Goal: Communication & Community: Answer question/provide support

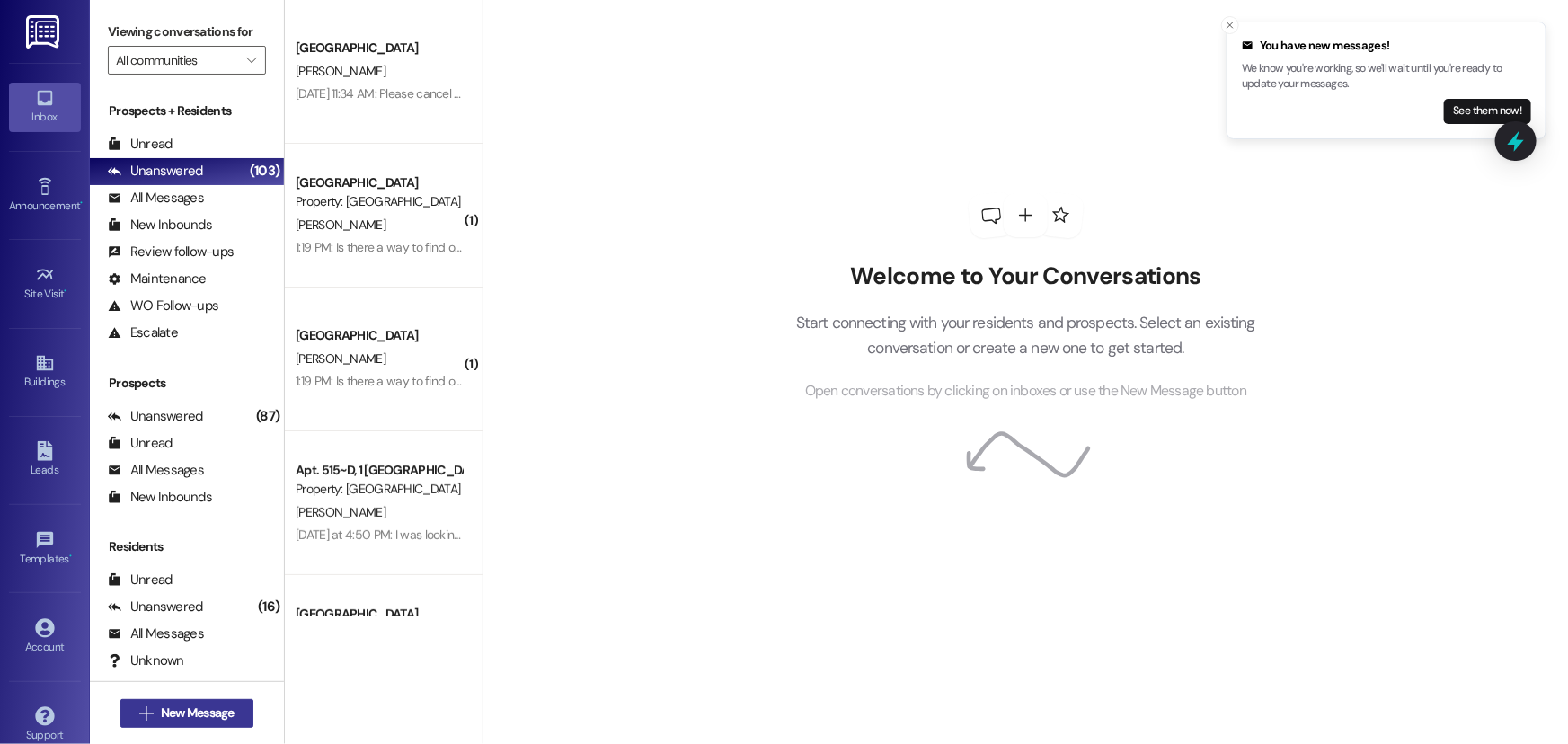
click at [197, 702] on button " New Message" at bounding box center [187, 713] width 133 height 29
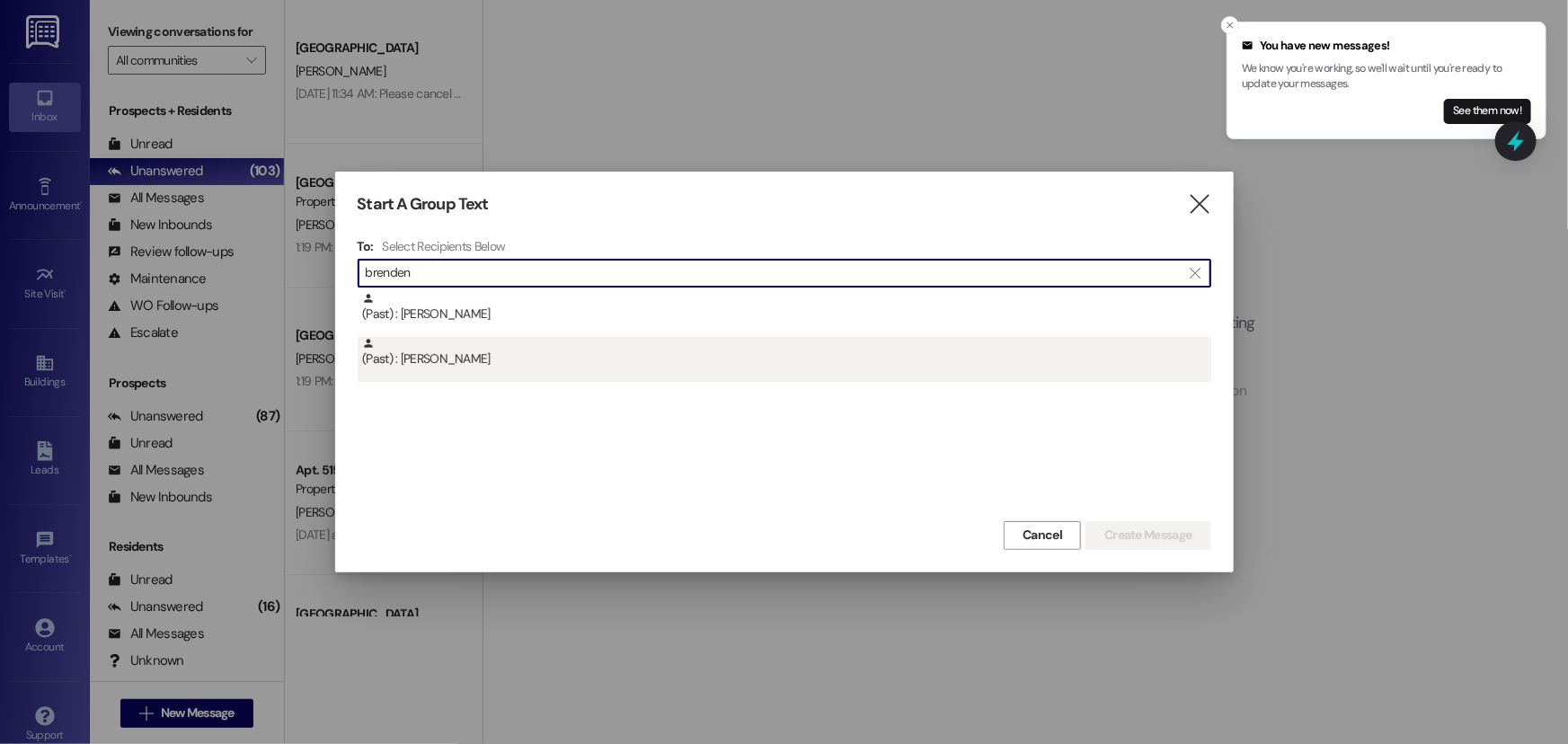
type input "brenden"
click at [541, 361] on div "(Past) : [PERSON_NAME]" at bounding box center [786, 353] width 849 height 31
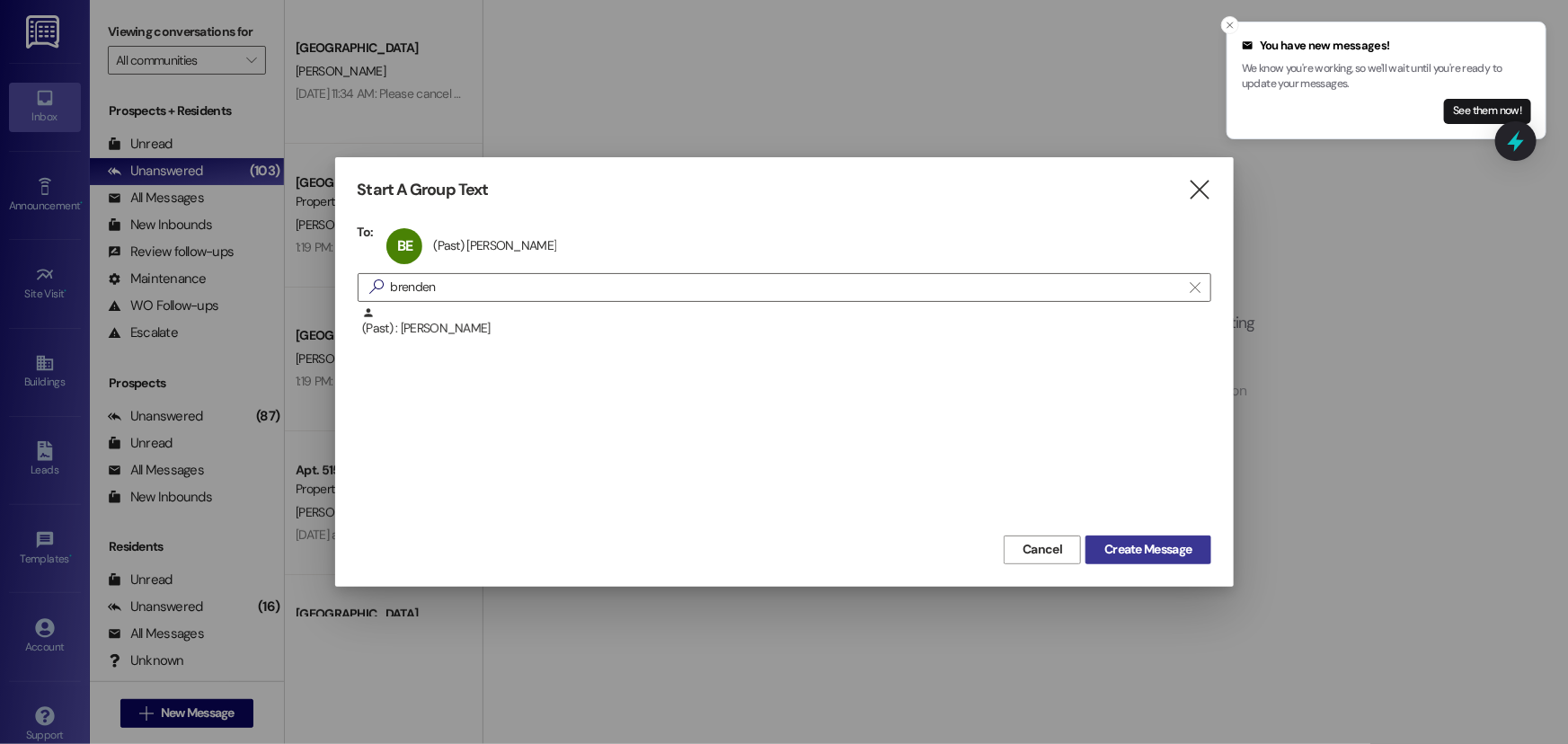
click at [1164, 547] on span "Create Message" at bounding box center [1148, 549] width 87 height 18
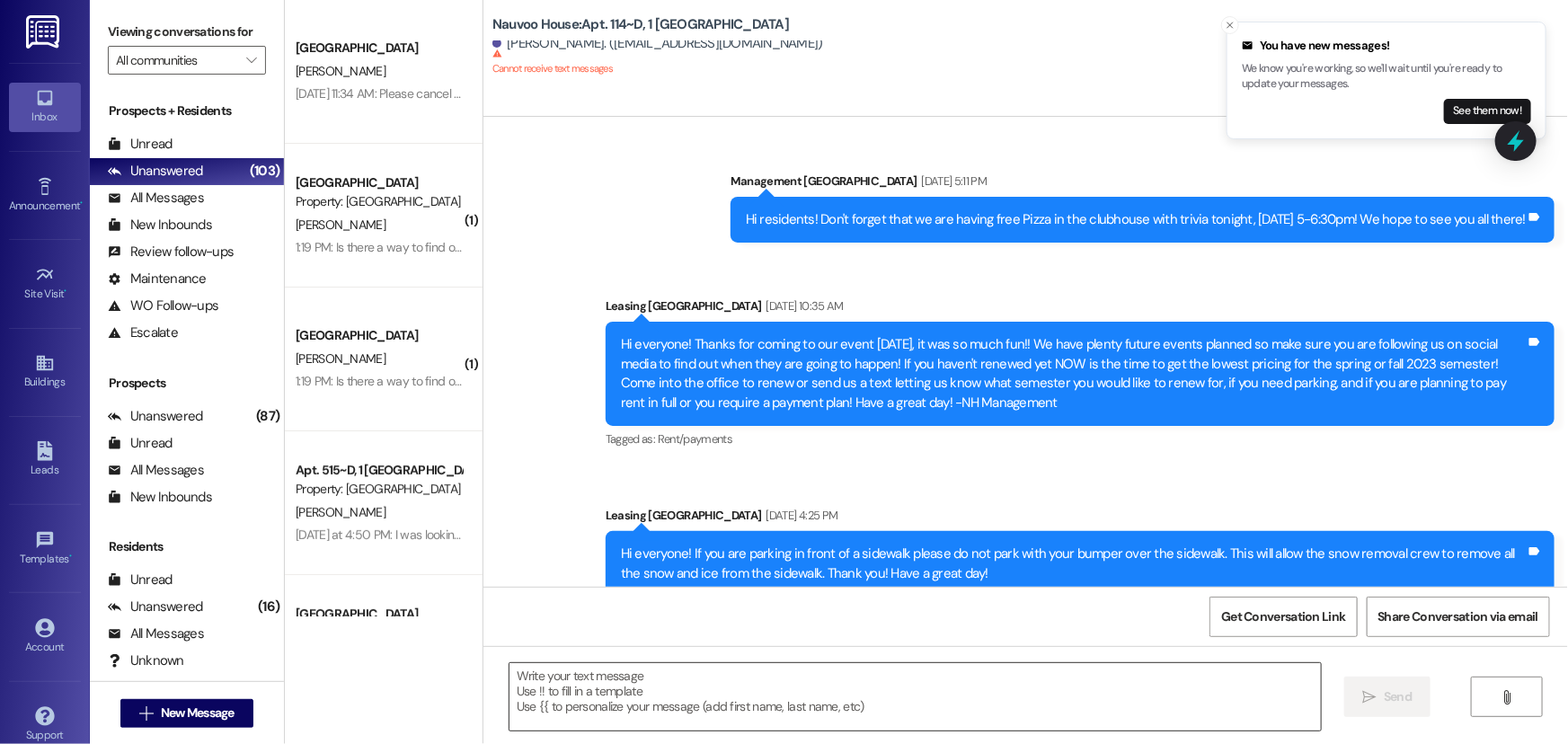
scroll to position [37632, 0]
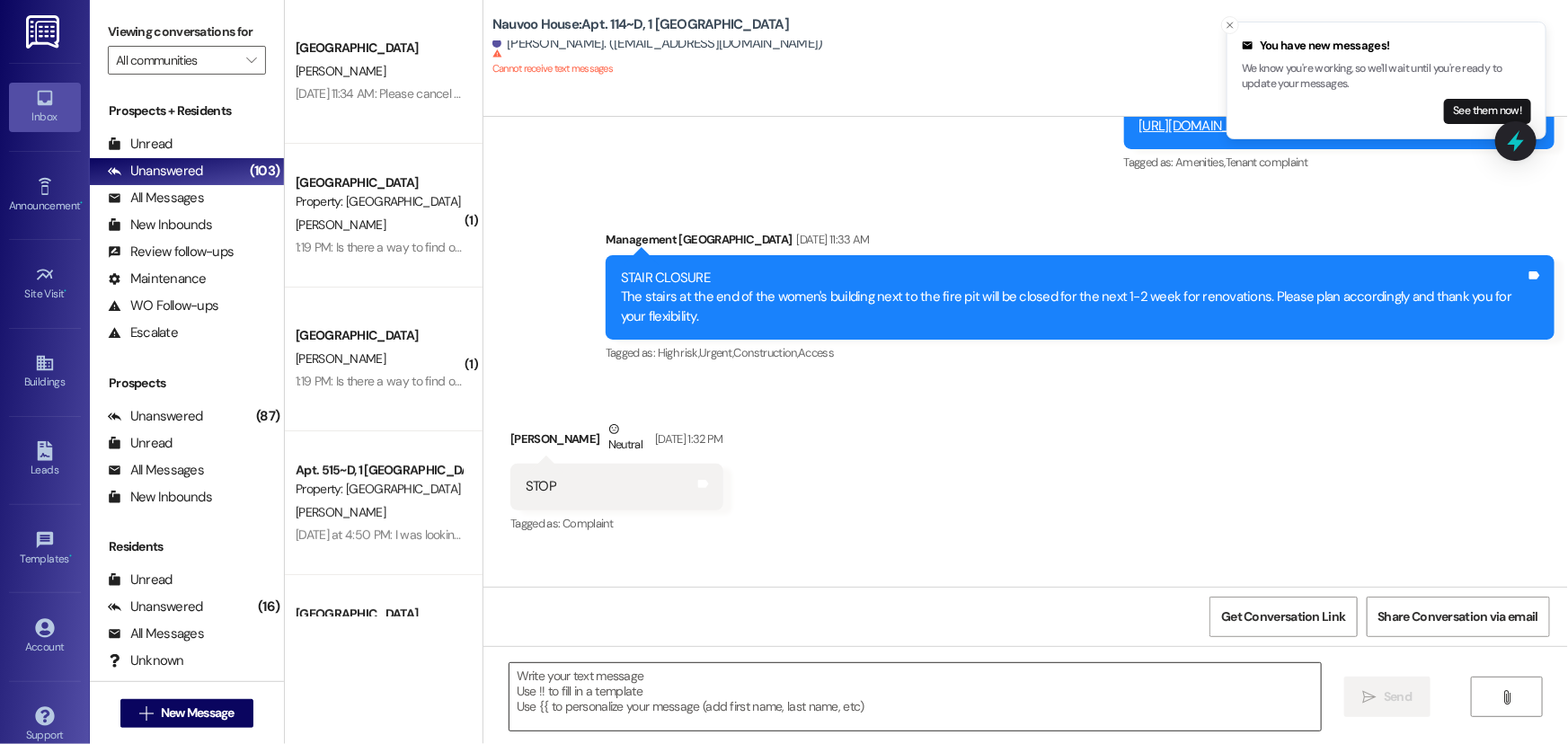
drag, startPoint x: 859, startPoint y: 714, endPoint x: 858, endPoint y: 701, distance: 13.0
click at [859, 709] on textarea at bounding box center [915, 696] width 812 height 67
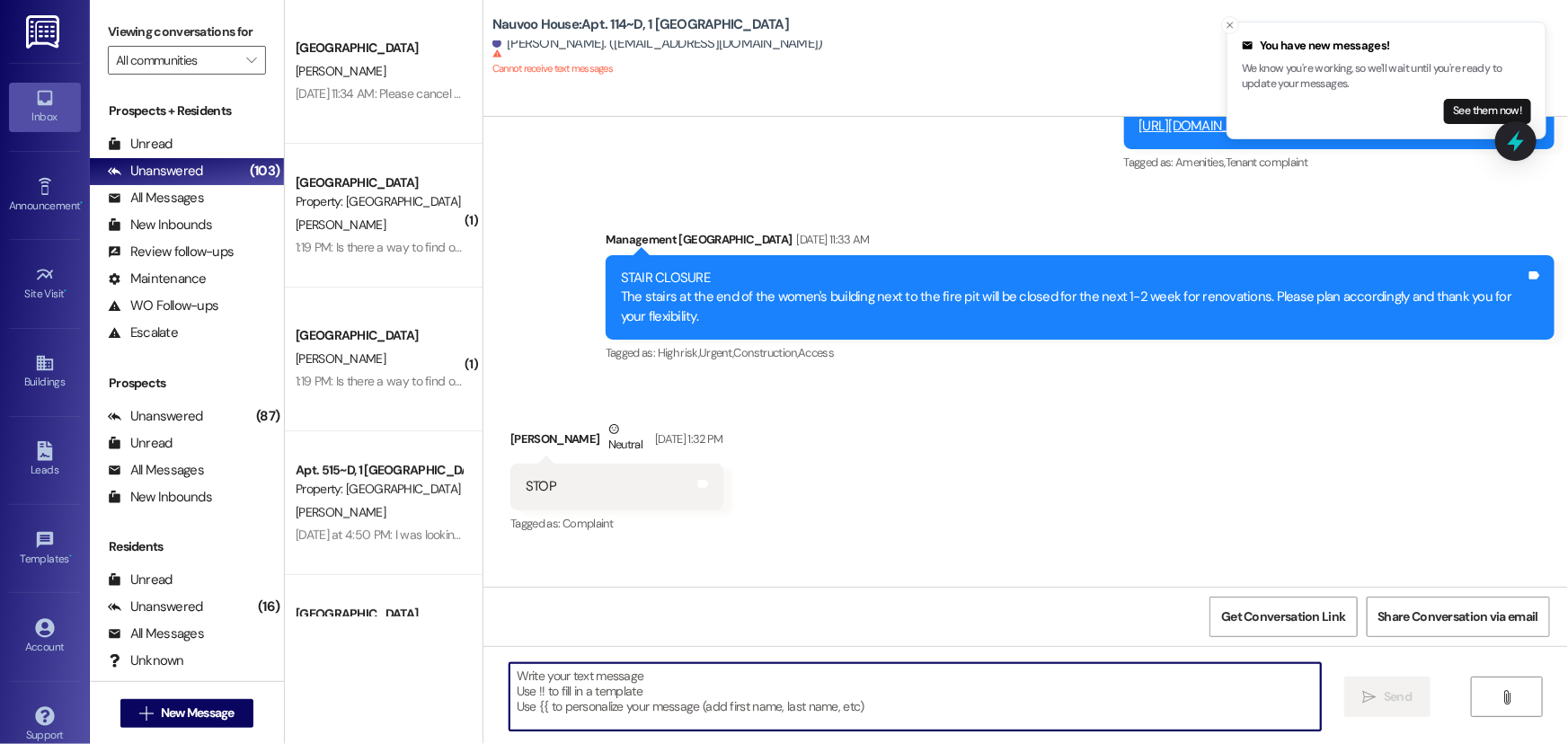
paste textarea "Your renewal for Winter is ready to be signed! Please log in at [DOMAIN_NAME] o…"
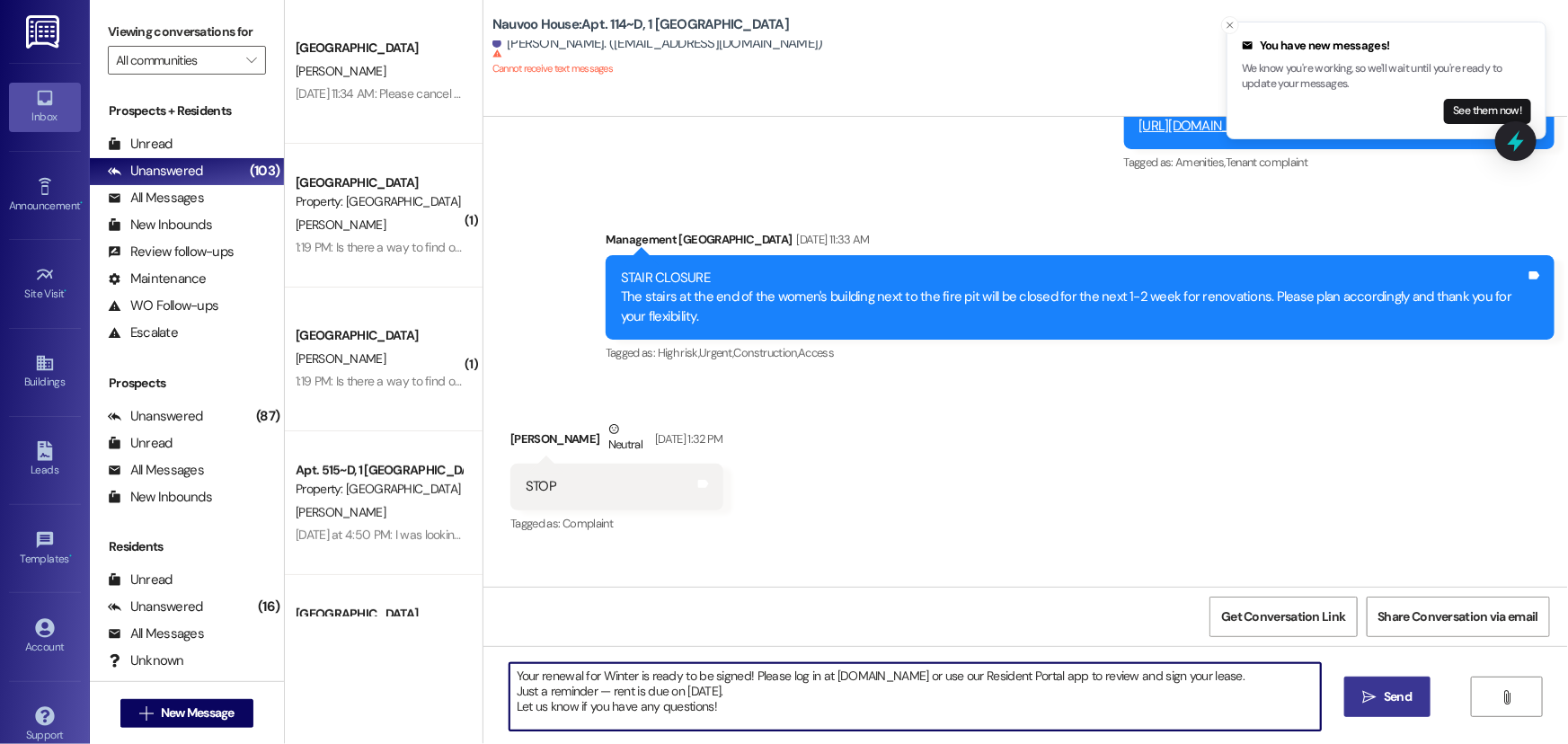
type textarea "Your renewal for Winter is ready to be signed! Please log in at [DOMAIN_NAME] o…"
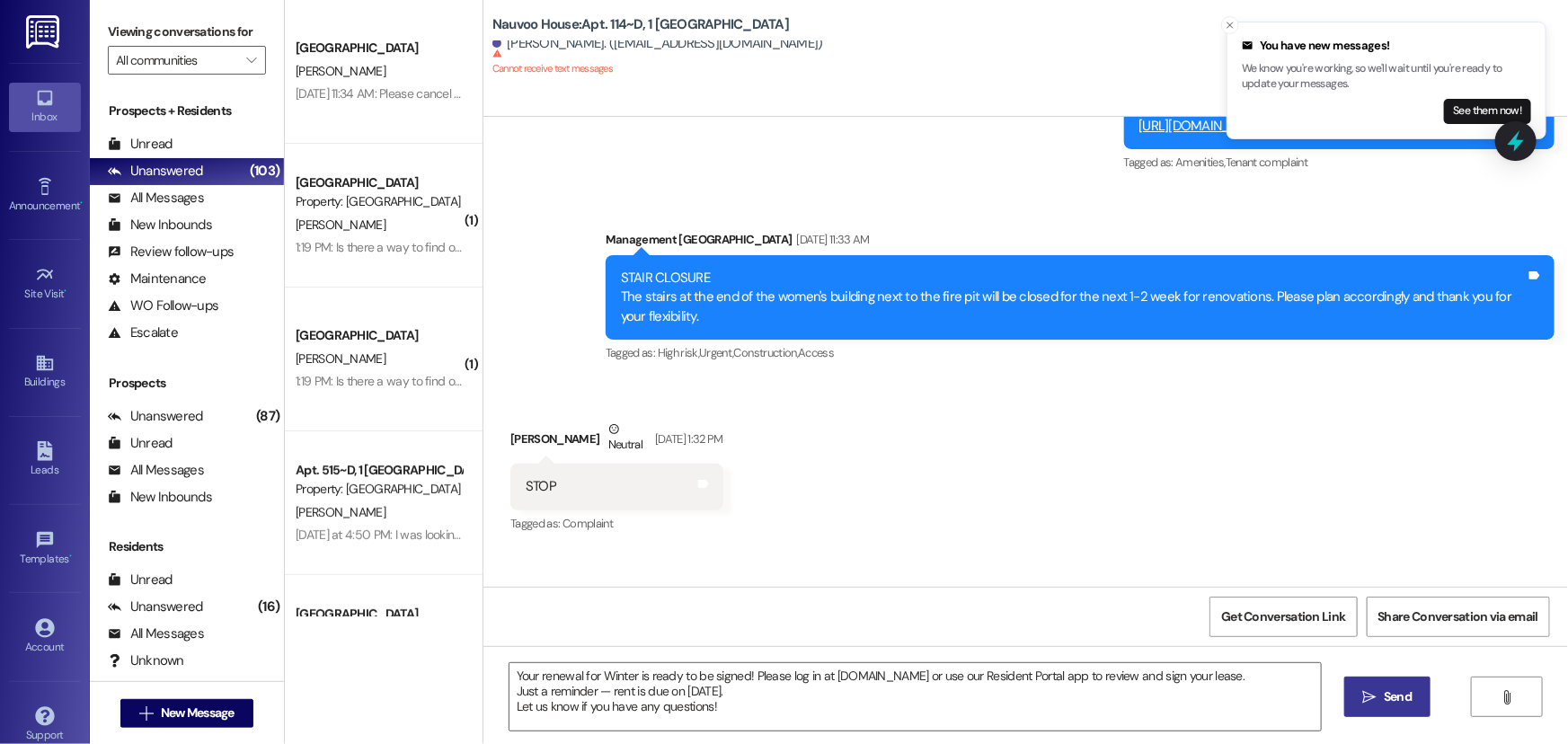
click at [1393, 701] on span "Send" at bounding box center [1397, 696] width 28 height 18
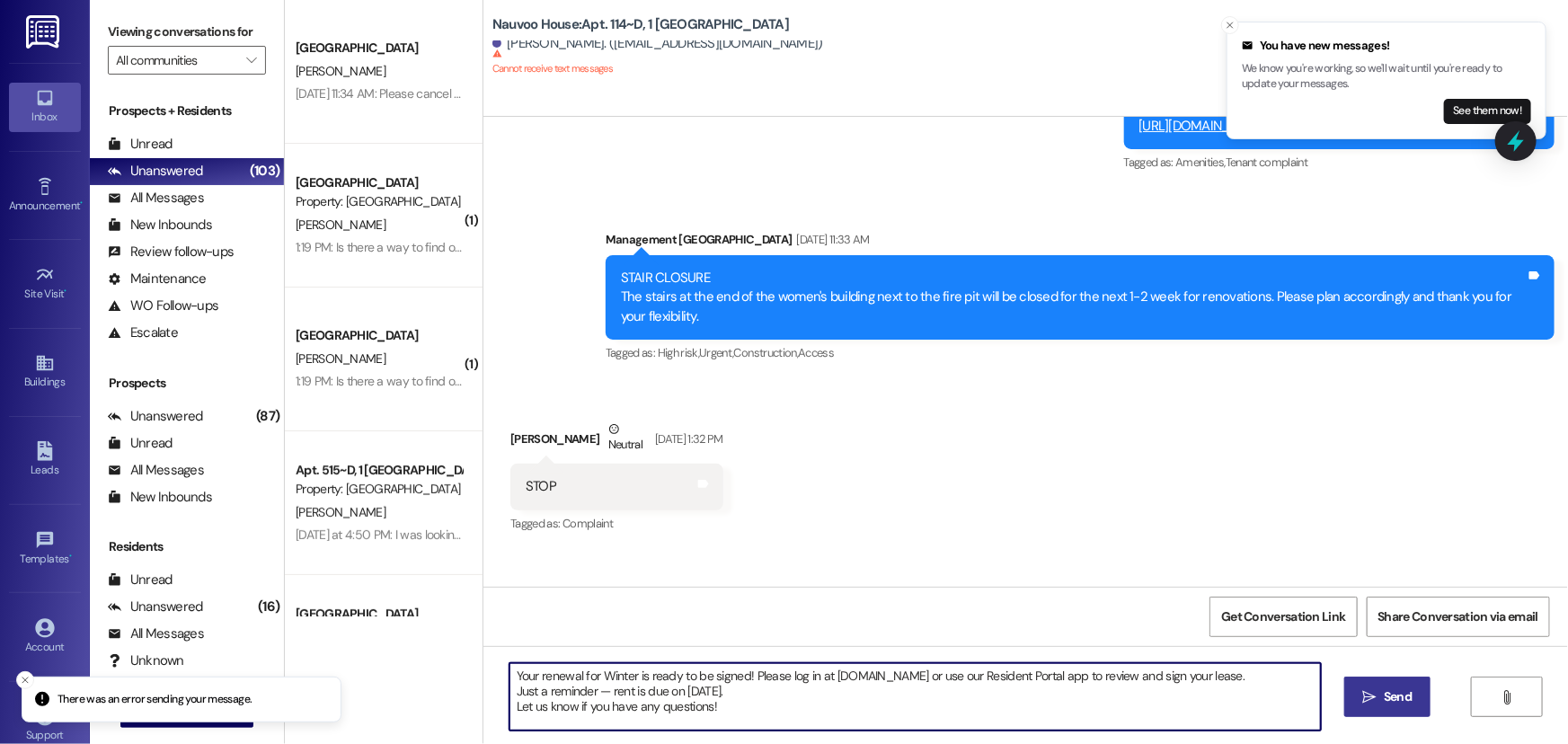
drag, startPoint x: 726, startPoint y: 710, endPoint x: 501, endPoint y: 638, distance: 236.2
click at [501, 638] on div "Announcement, sent via SMS Management [GEOGRAPHIC_DATA] [DATE] 5:11 PM Hi resid…" at bounding box center [1025, 488] width 1084 height 744
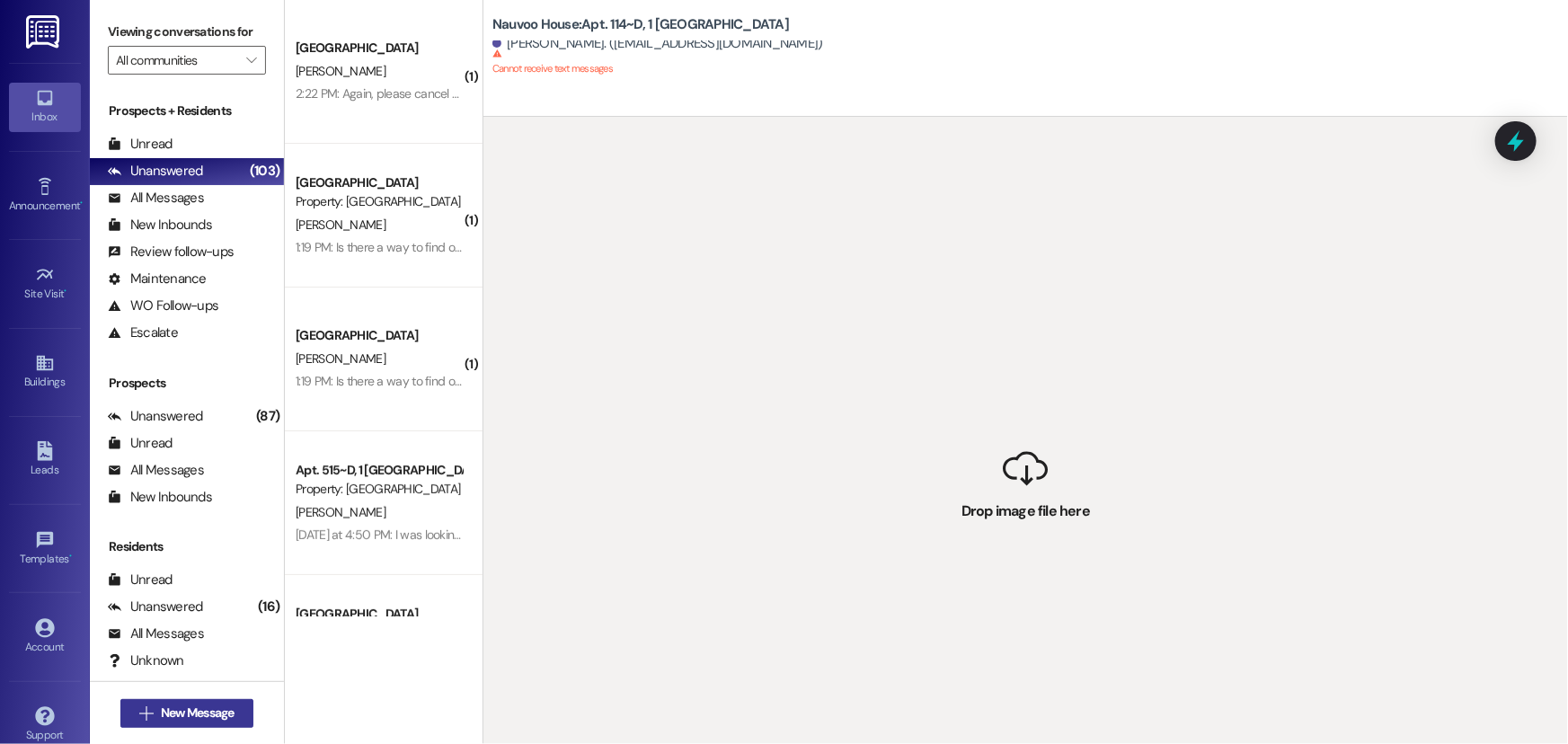
click at [216, 706] on span "New Message" at bounding box center [198, 713] width 74 height 18
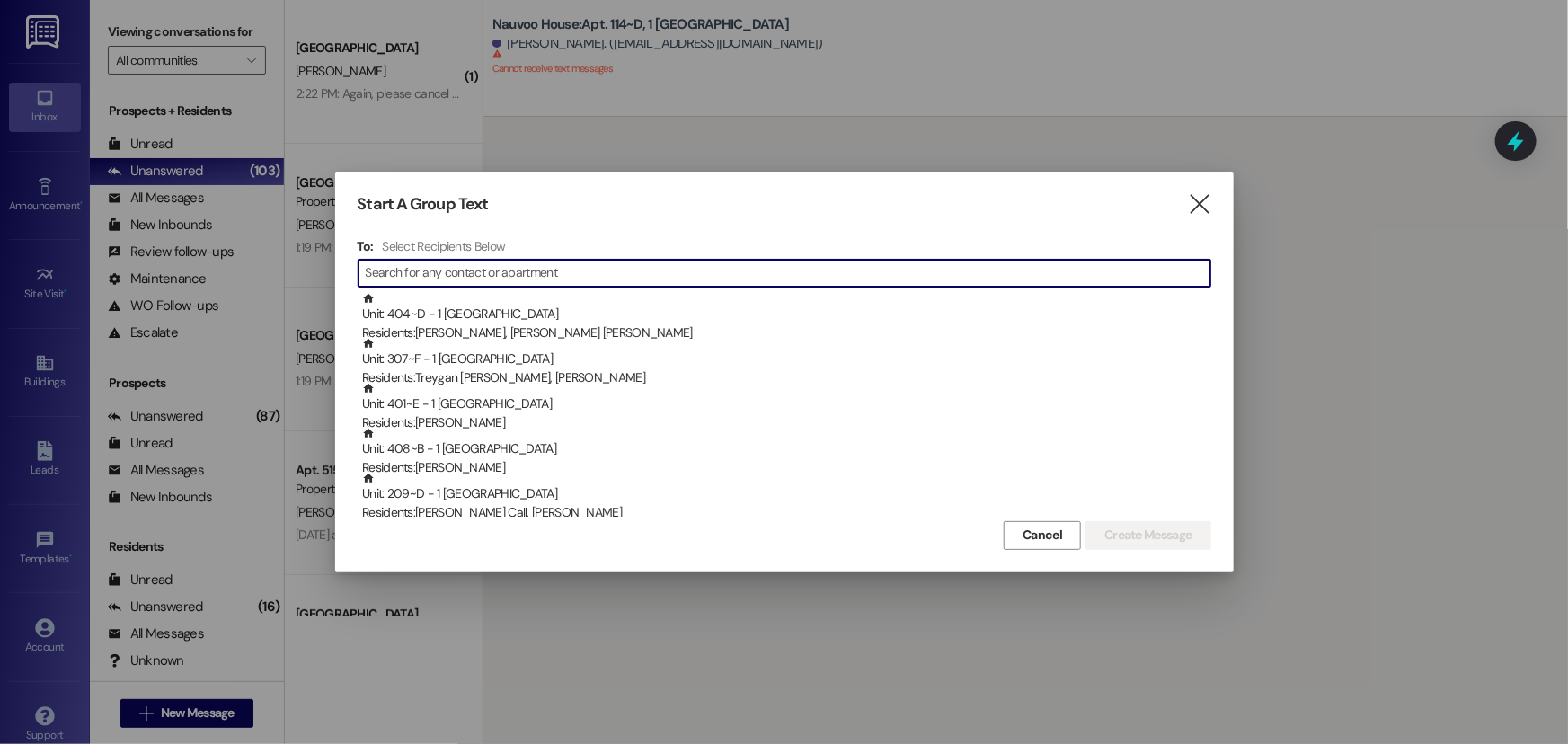
type input "x"
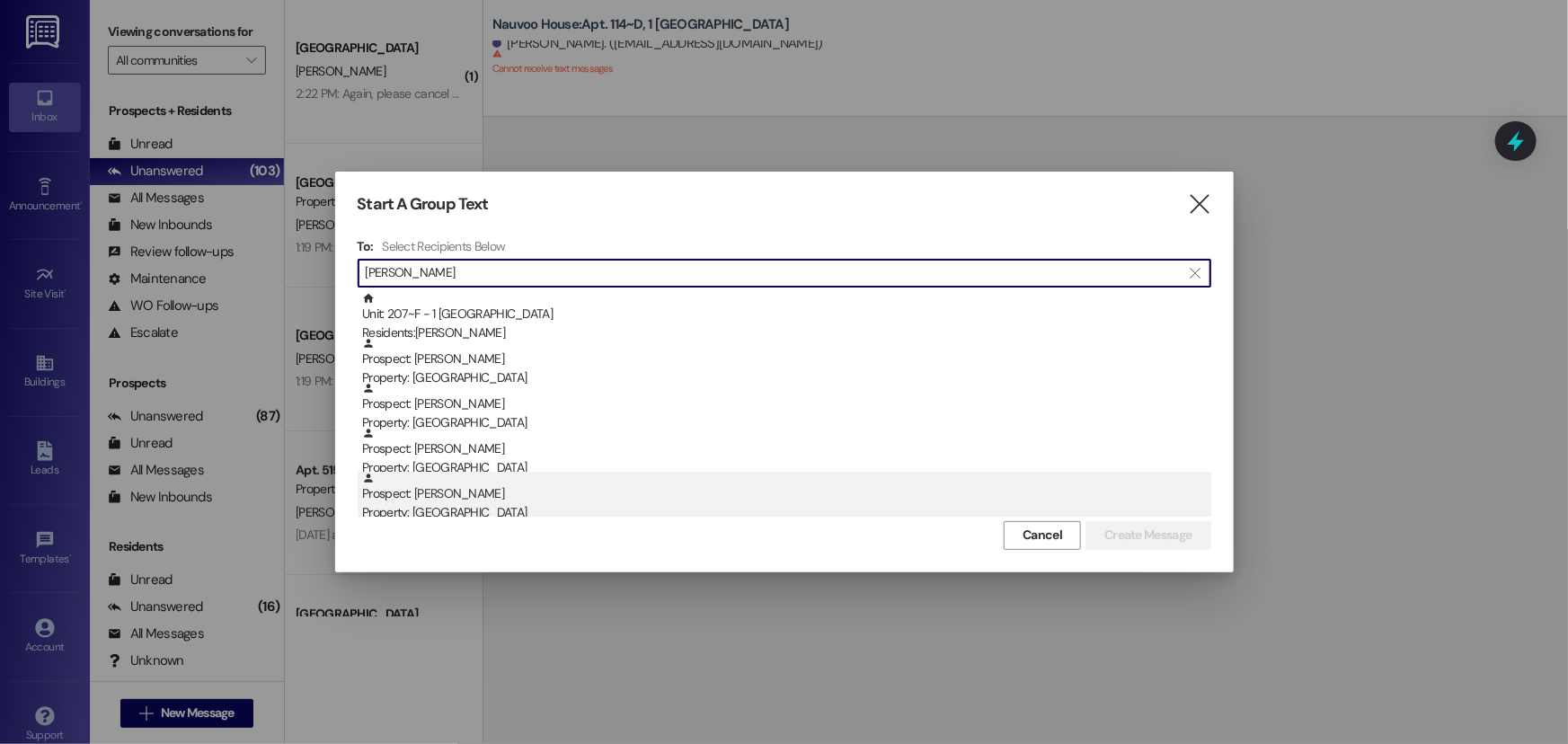
type input "[PERSON_NAME]"
click at [536, 501] on div "Prospect: [PERSON_NAME] Property: [GEOGRAPHIC_DATA]" at bounding box center [786, 497] width 849 height 51
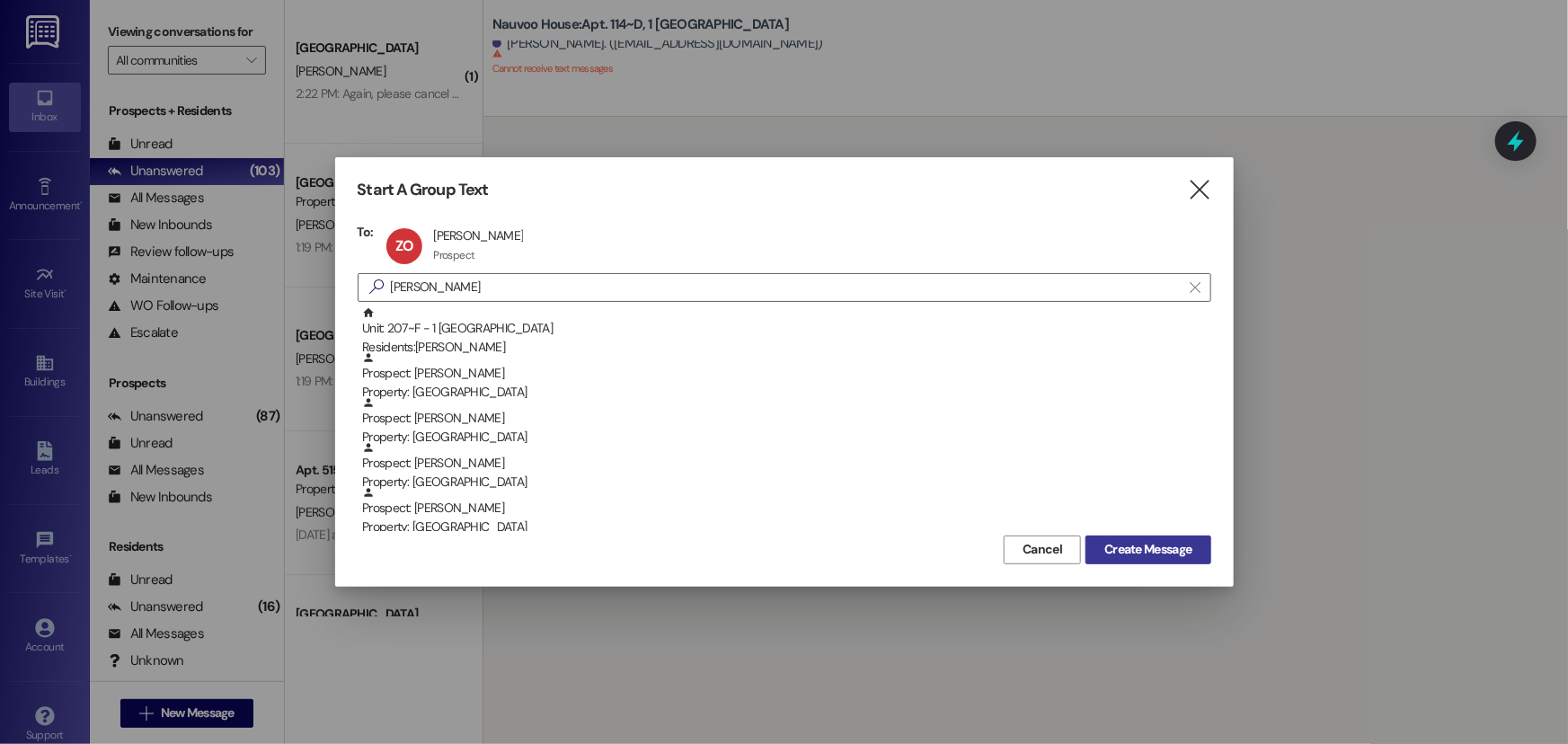
click at [1114, 538] on button "Create Message" at bounding box center [1147, 549] width 125 height 29
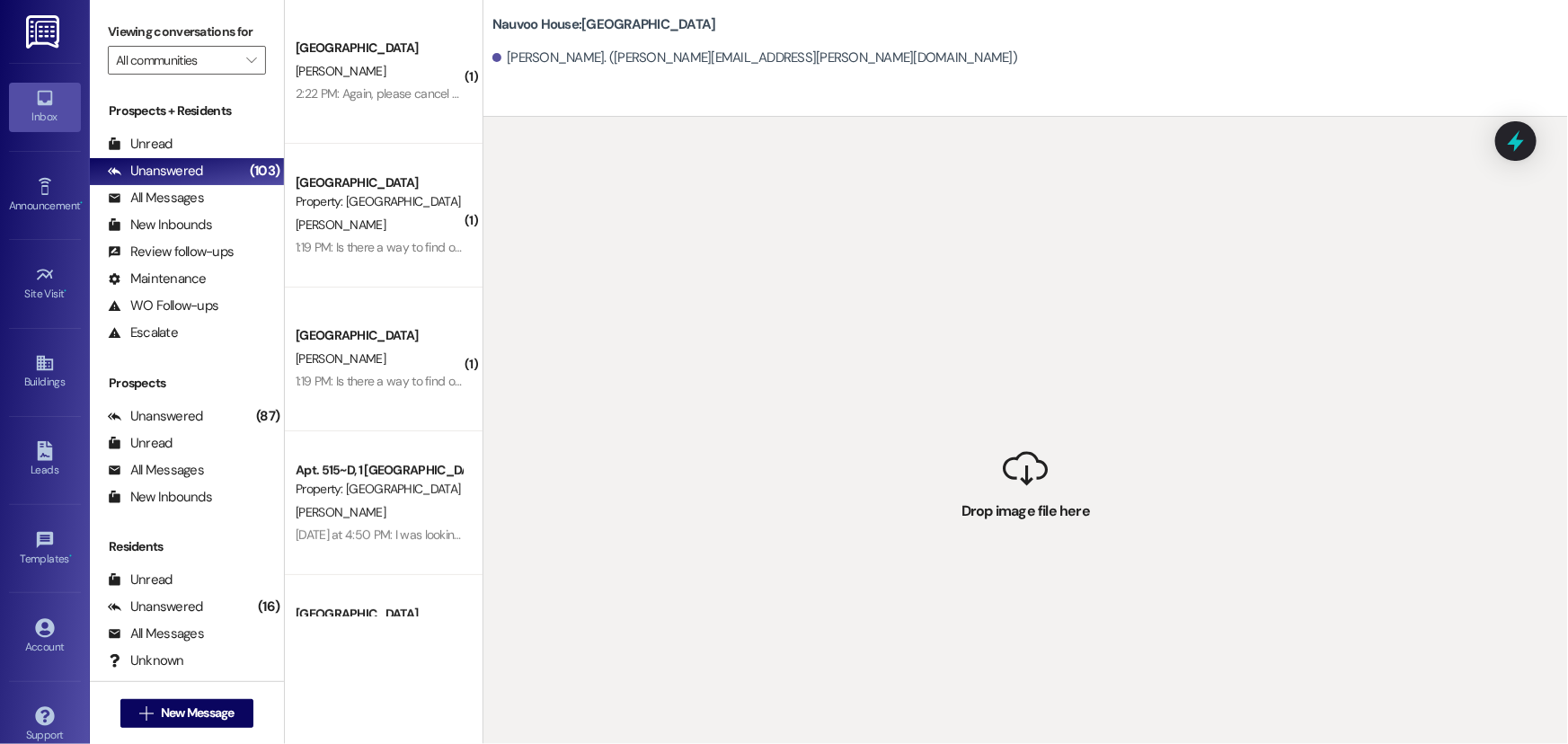
click at [858, 666] on div " Drop image file here" at bounding box center [1025, 488] width 1084 height 744
drag, startPoint x: 830, startPoint y: 218, endPoint x: 1069, endPoint y: 548, distance: 407.5
click at [1069, 548] on div " Drop image file here" at bounding box center [1025, 488] width 1084 height 744
click at [898, 65] on div "[PERSON_NAME]. ([PERSON_NAME][EMAIL_ADDRESS][PERSON_NAME][DOMAIN_NAME])" at bounding box center [1030, 58] width 1076 height 36
click at [686, 24] on b "[GEOGRAPHIC_DATA]: [GEOGRAPHIC_DATA]" at bounding box center [604, 25] width 223 height 18
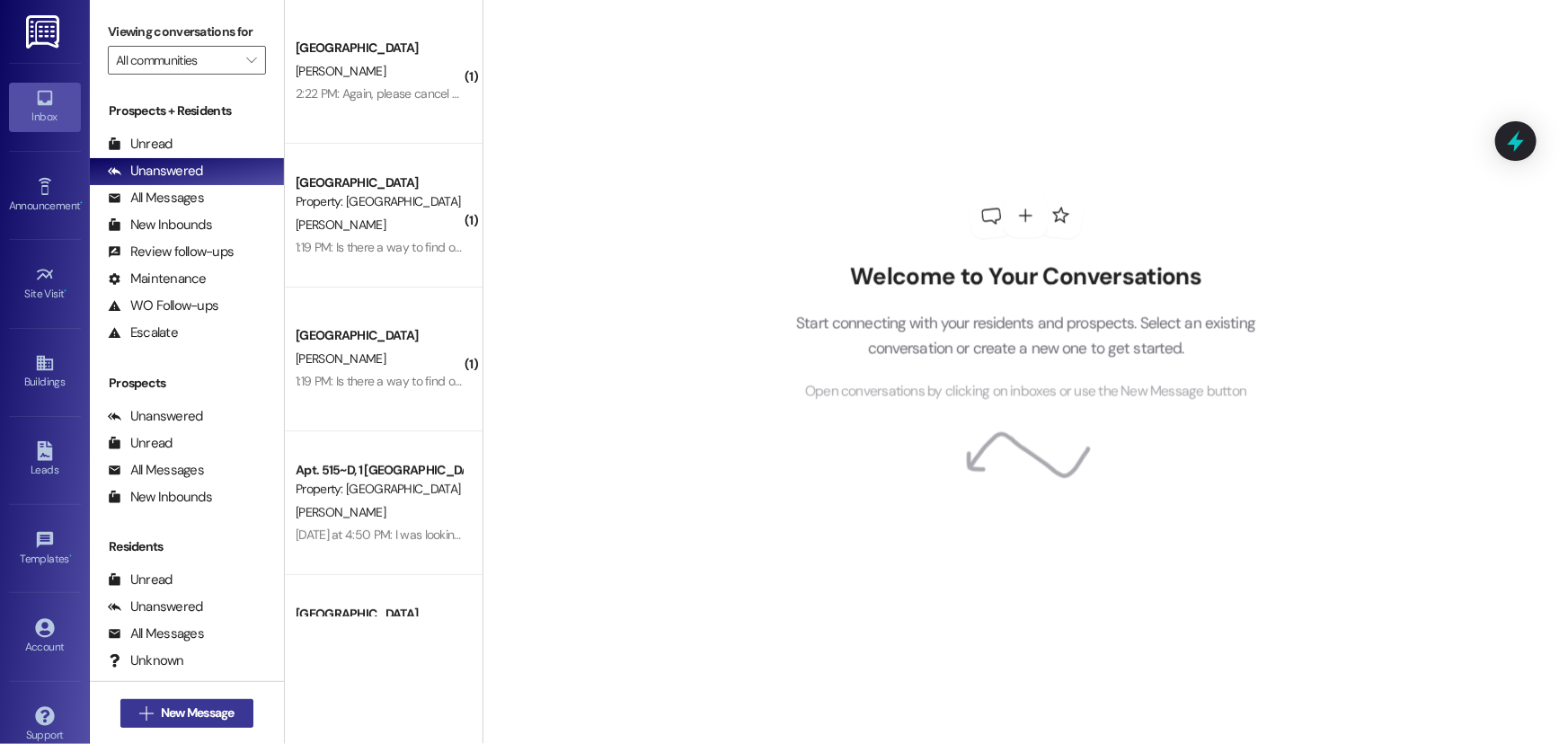
click at [176, 721] on span "New Message" at bounding box center [198, 713] width 74 height 18
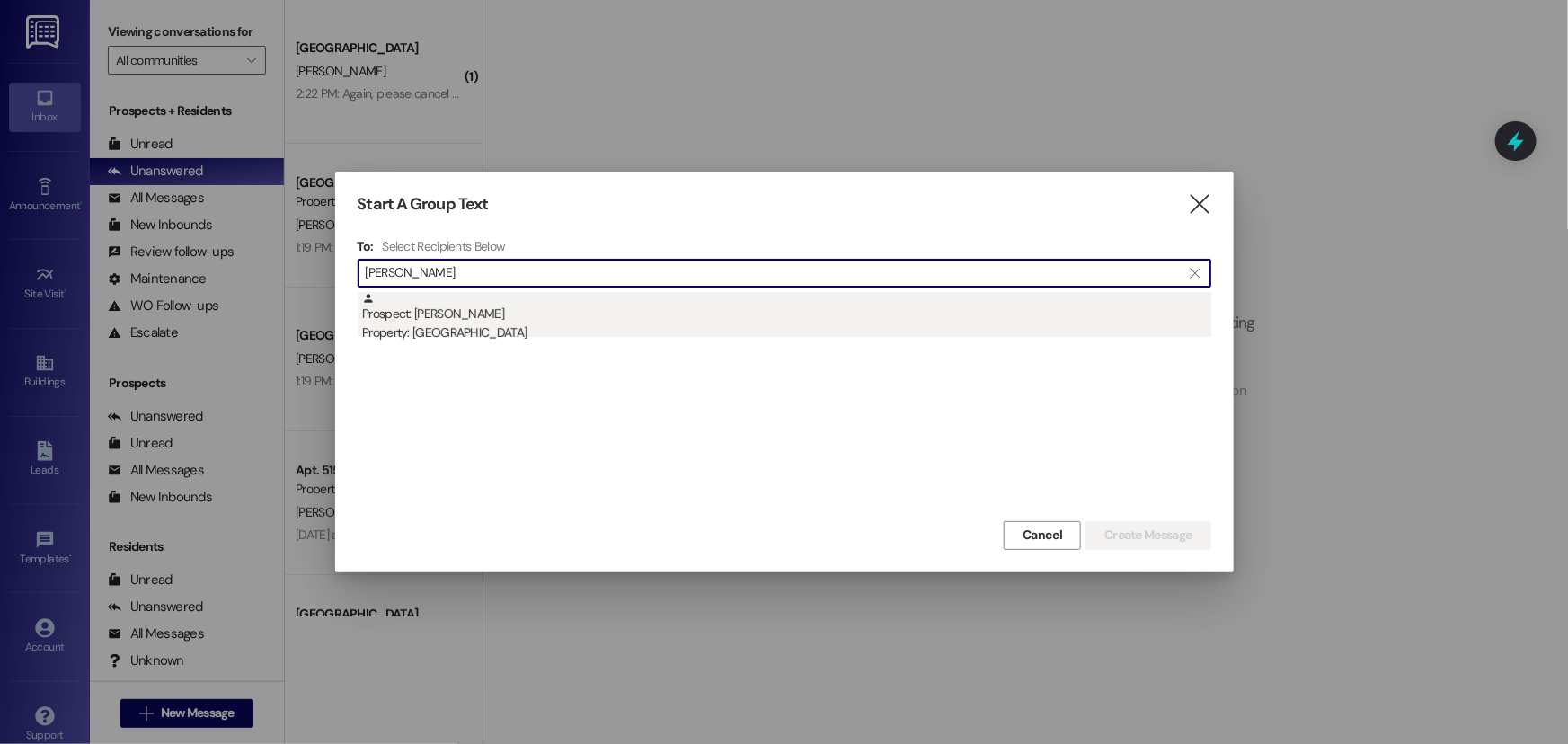
type input "[PERSON_NAME]"
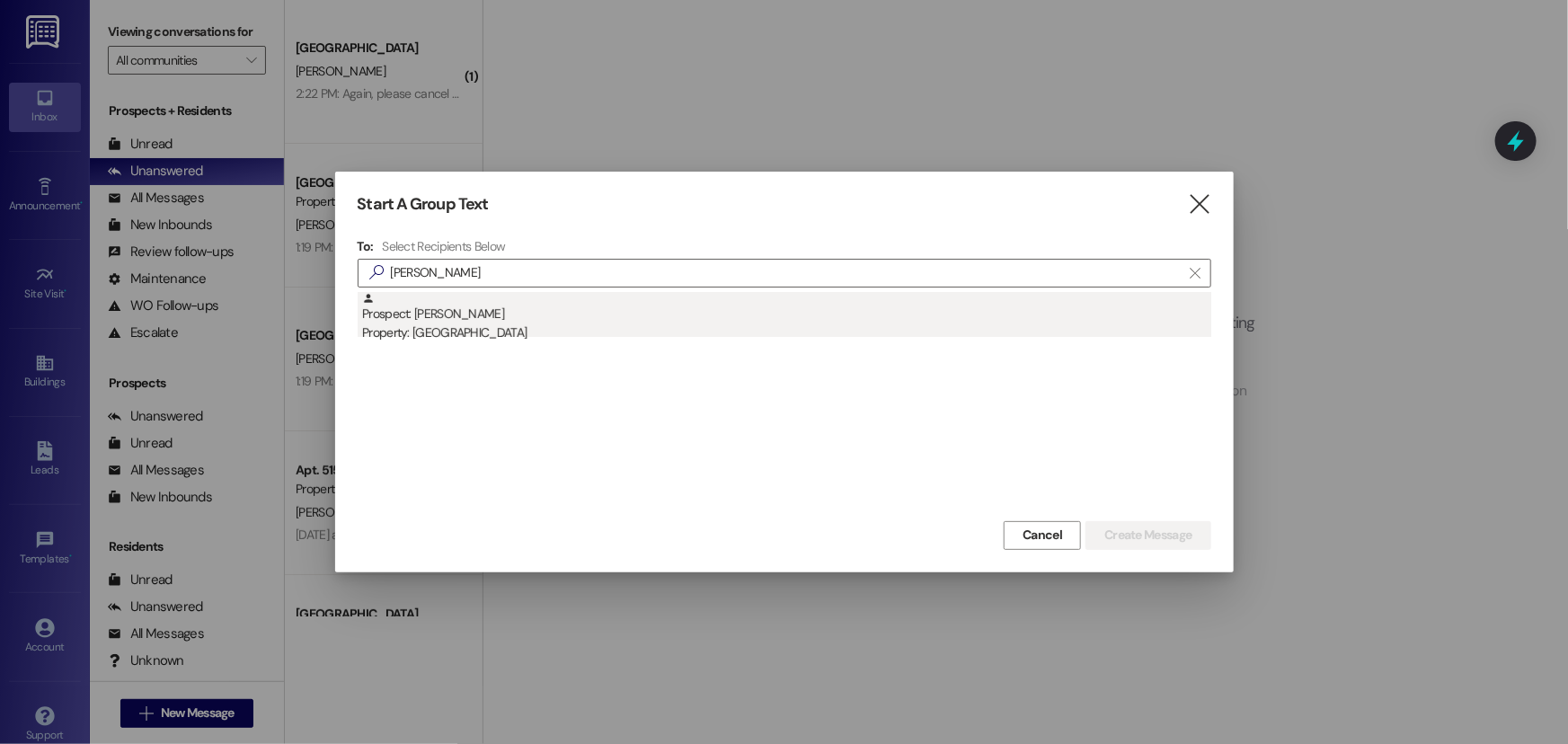
click at [523, 310] on div "Prospect: [PERSON_NAME] Property: [GEOGRAPHIC_DATA]" at bounding box center [786, 317] width 849 height 51
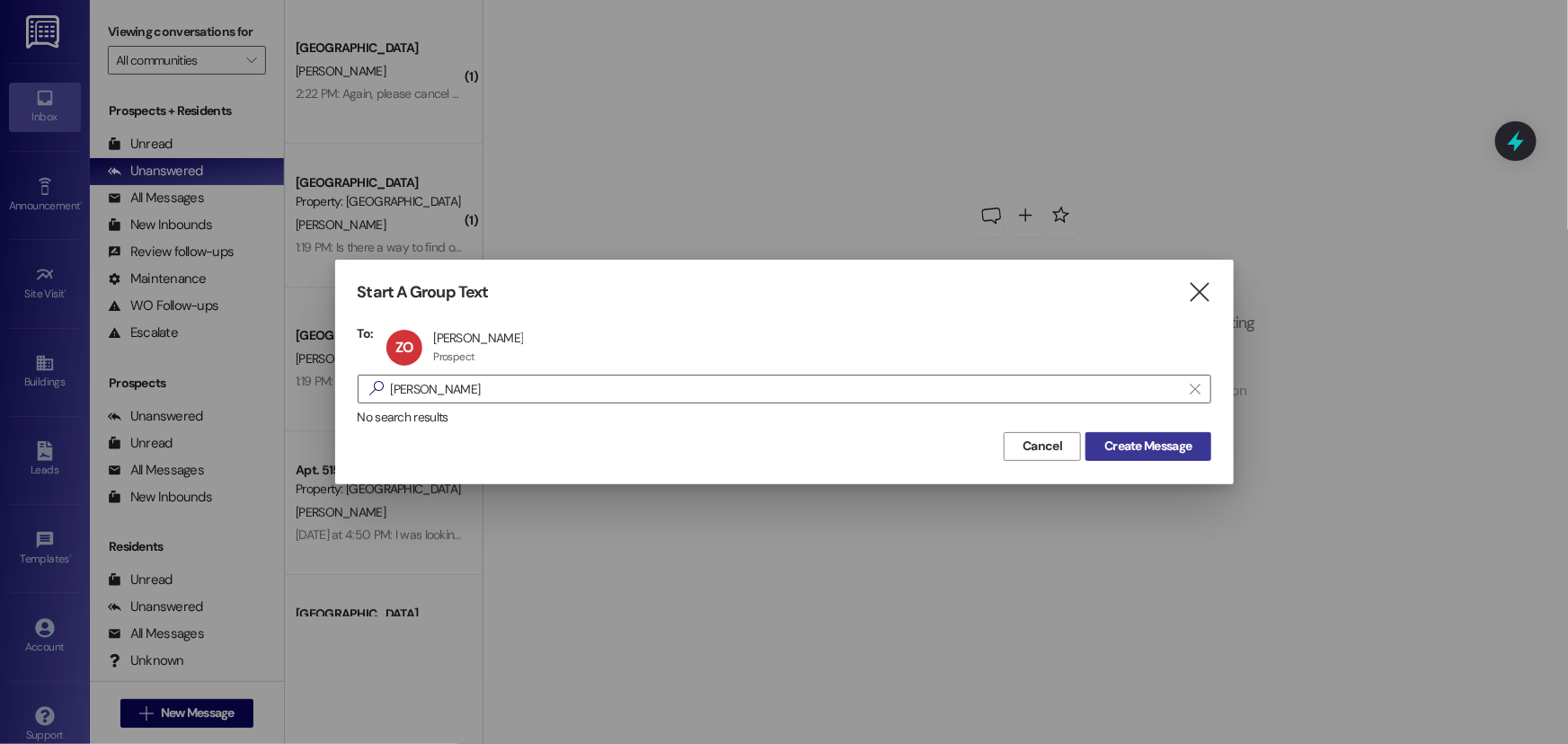
click at [1204, 451] on button "Create Message" at bounding box center [1147, 446] width 125 height 29
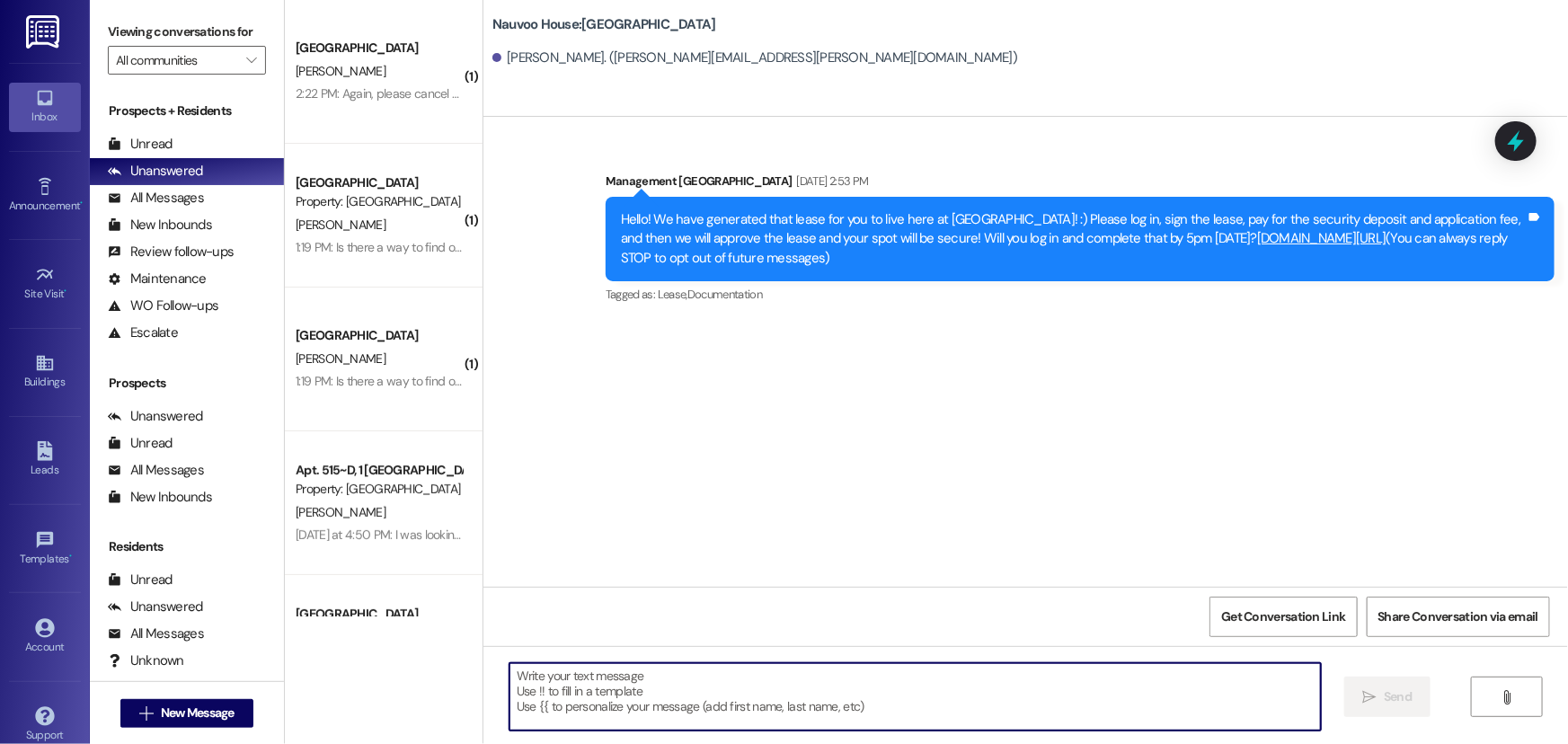
click at [844, 700] on textarea at bounding box center [915, 696] width 812 height 67
type textarea "V"
paste textarea "Your renewal for Winter is ready to be signed! Please log in at [DOMAIN_NAME] o…"
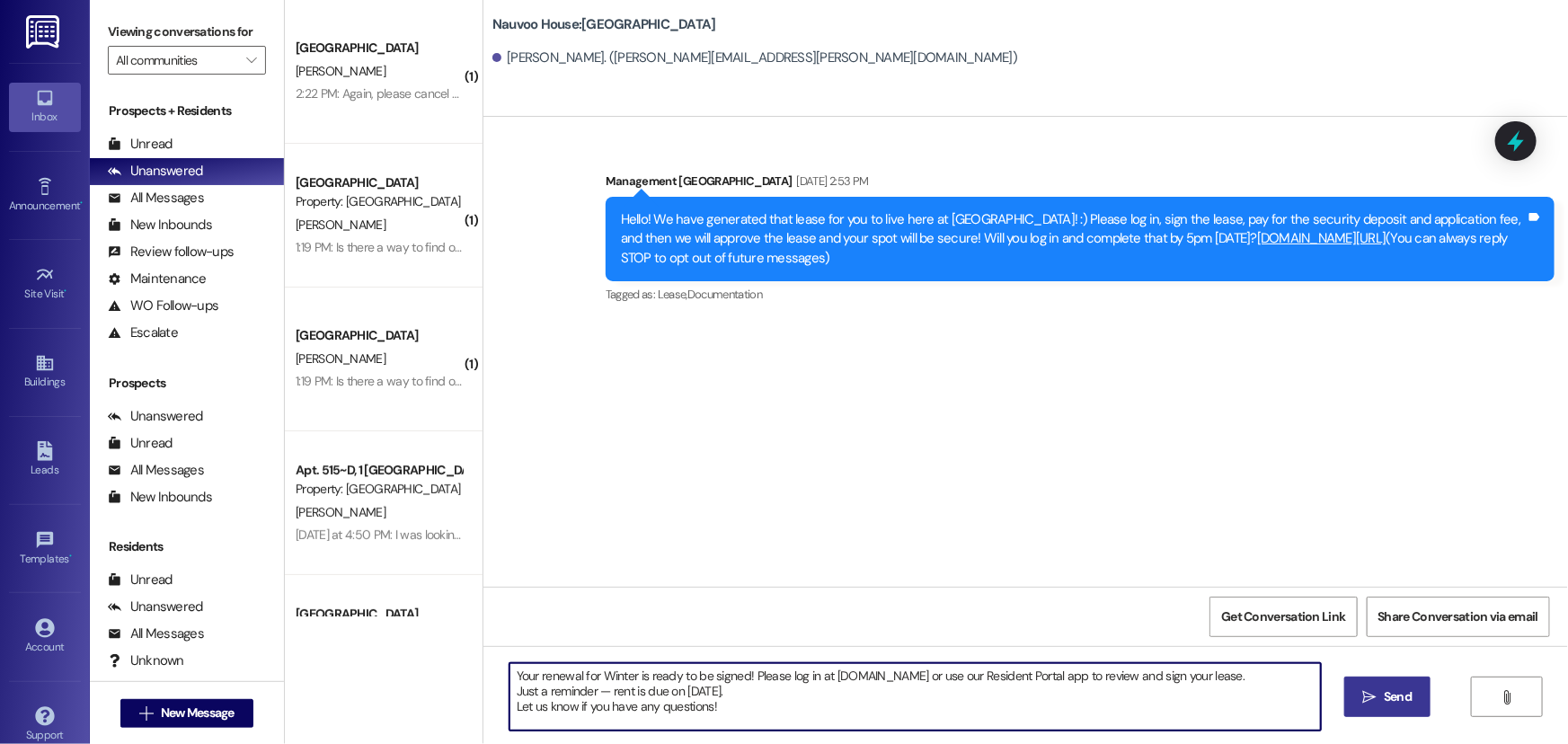
type textarea "Your renewal for Winter is ready to be signed! Please log in at [DOMAIN_NAME] o…"
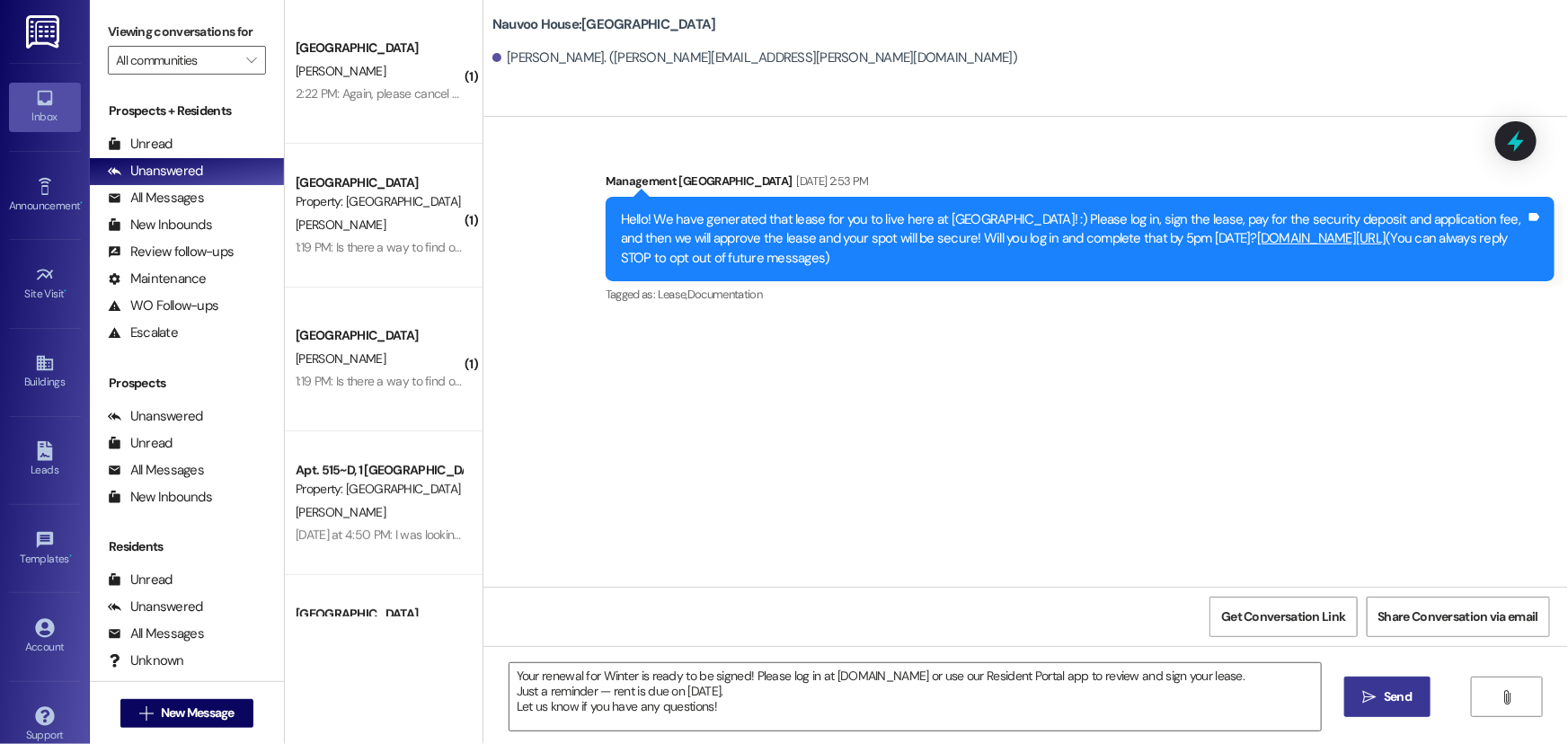
click at [1363, 695] on icon "" at bounding box center [1369, 697] width 14 height 15
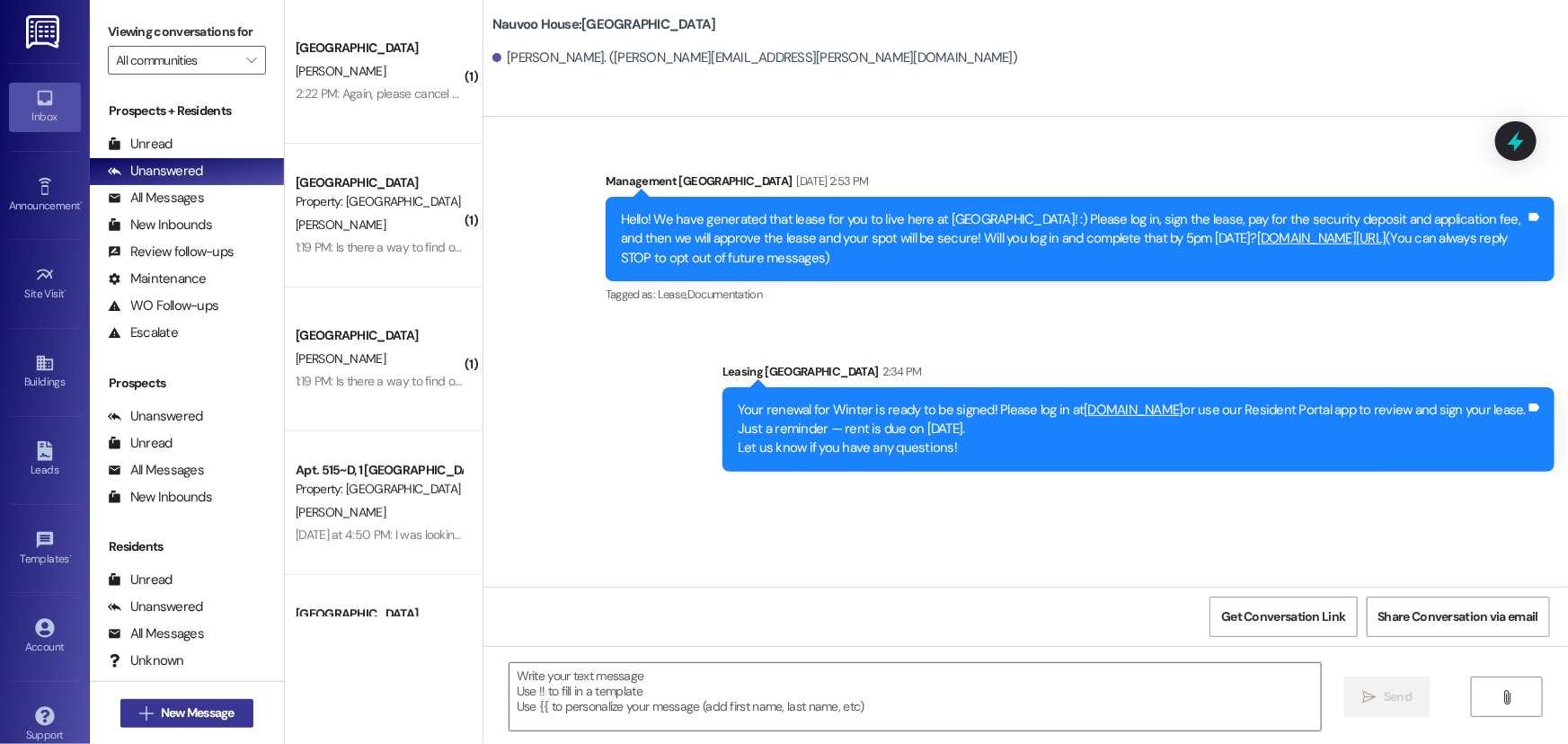
click at [167, 712] on span "New Message" at bounding box center [198, 713] width 74 height 18
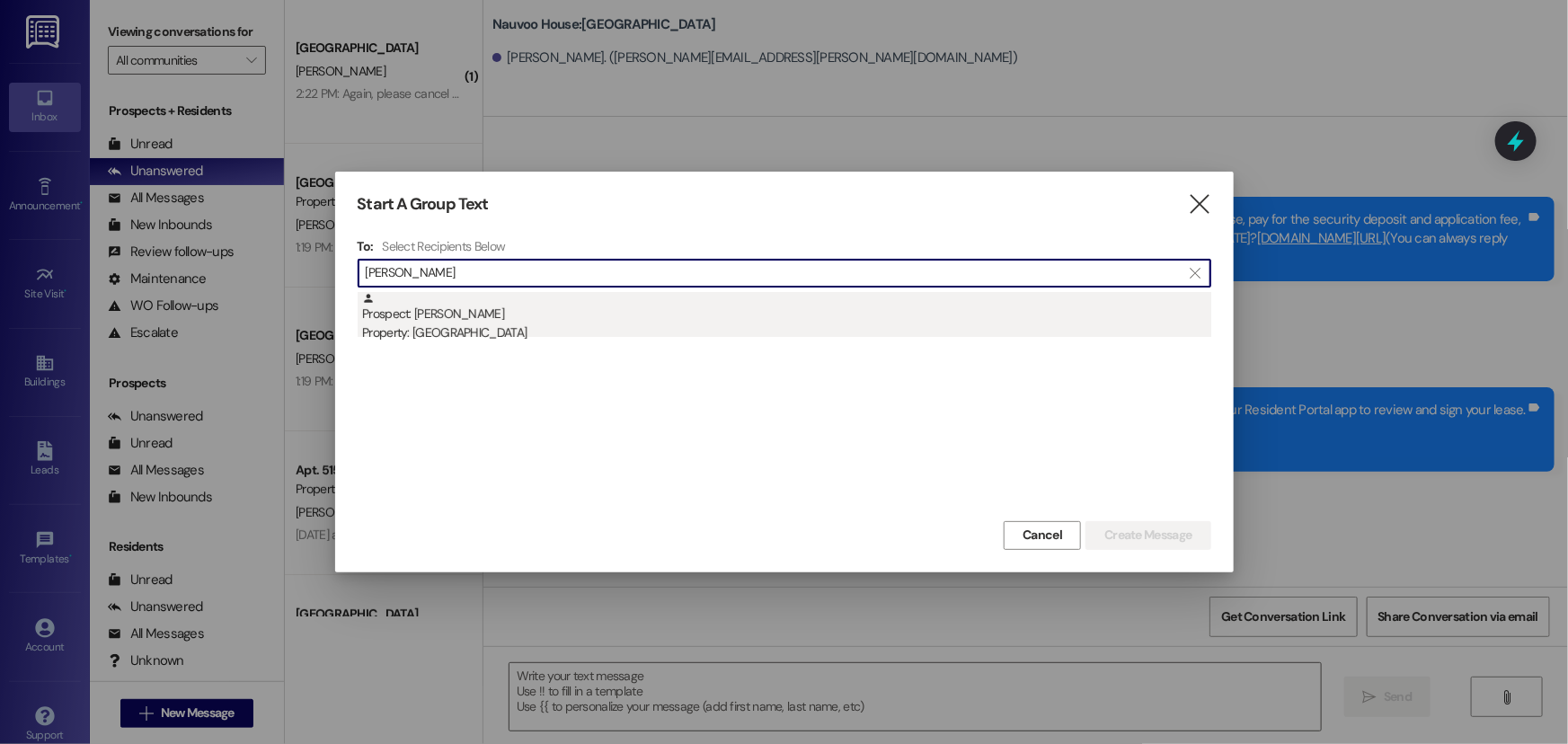
type input "Mary Ericksen"
click at [575, 301] on div "Prospect: Mary Ericksen Property: Nauvoo House" at bounding box center [786, 317] width 849 height 51
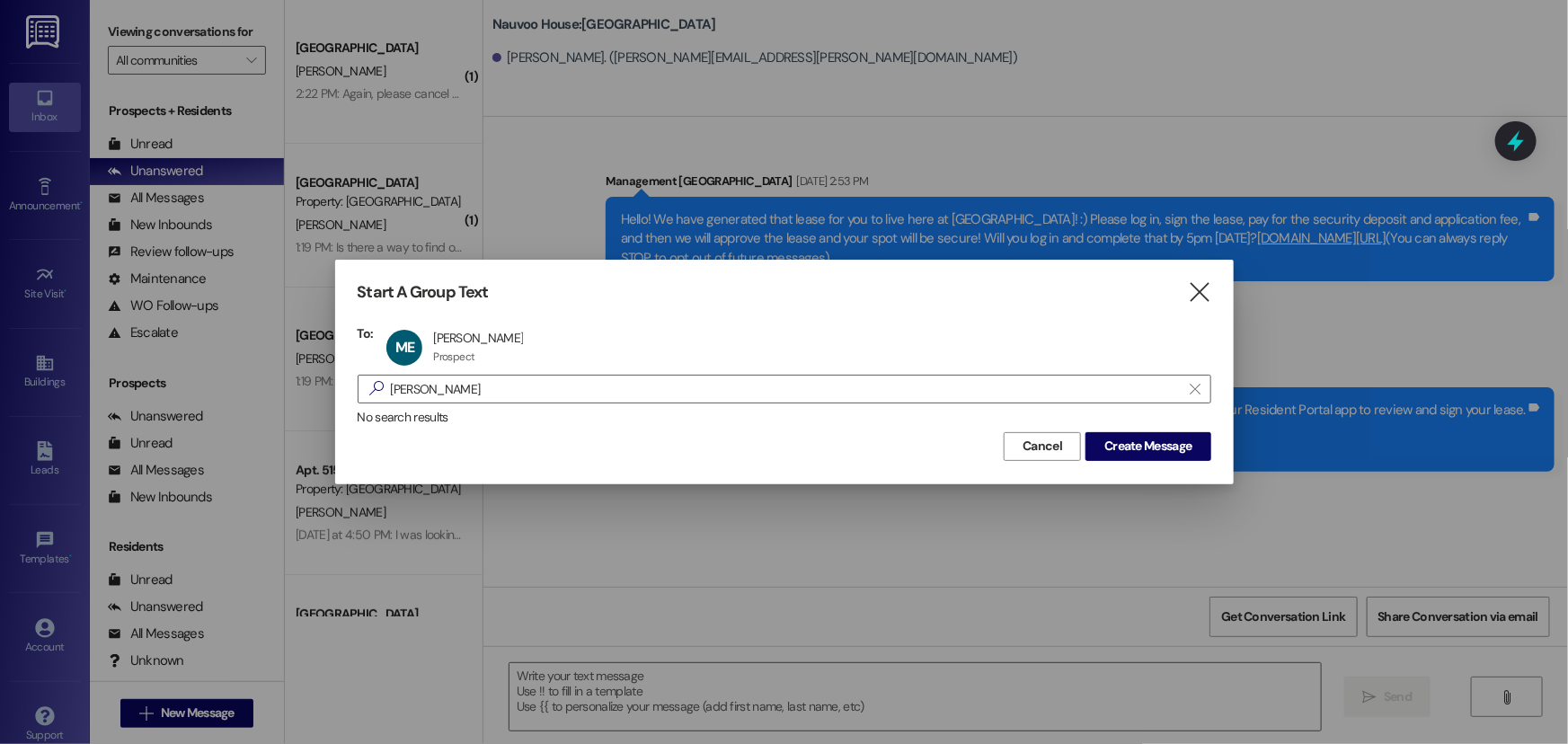
click at [1167, 427] on div "Cancel Create Message" at bounding box center [784, 444] width 853 height 33
click at [1152, 456] on button "Create Message" at bounding box center [1147, 446] width 125 height 29
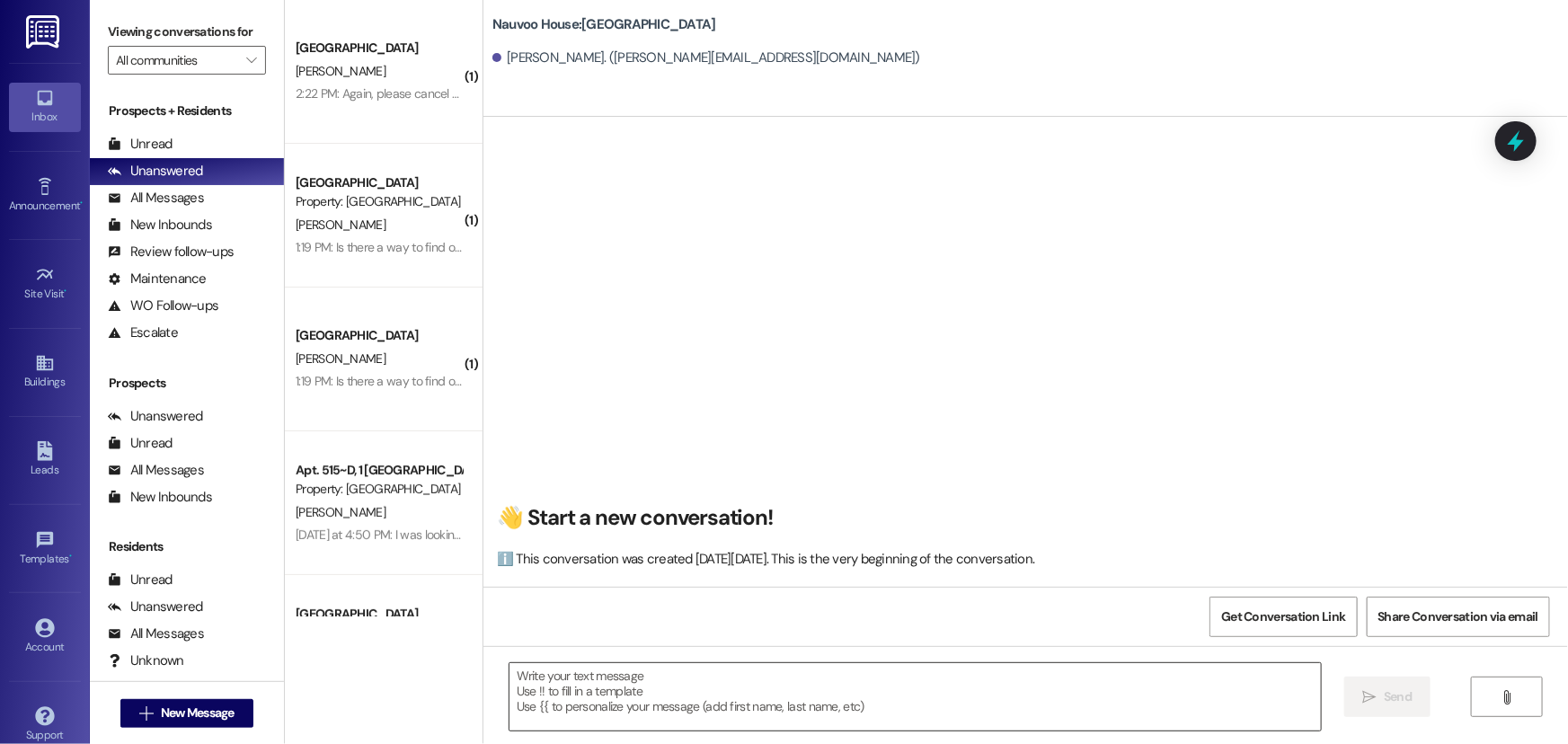
click at [757, 716] on textarea at bounding box center [915, 696] width 812 height 67
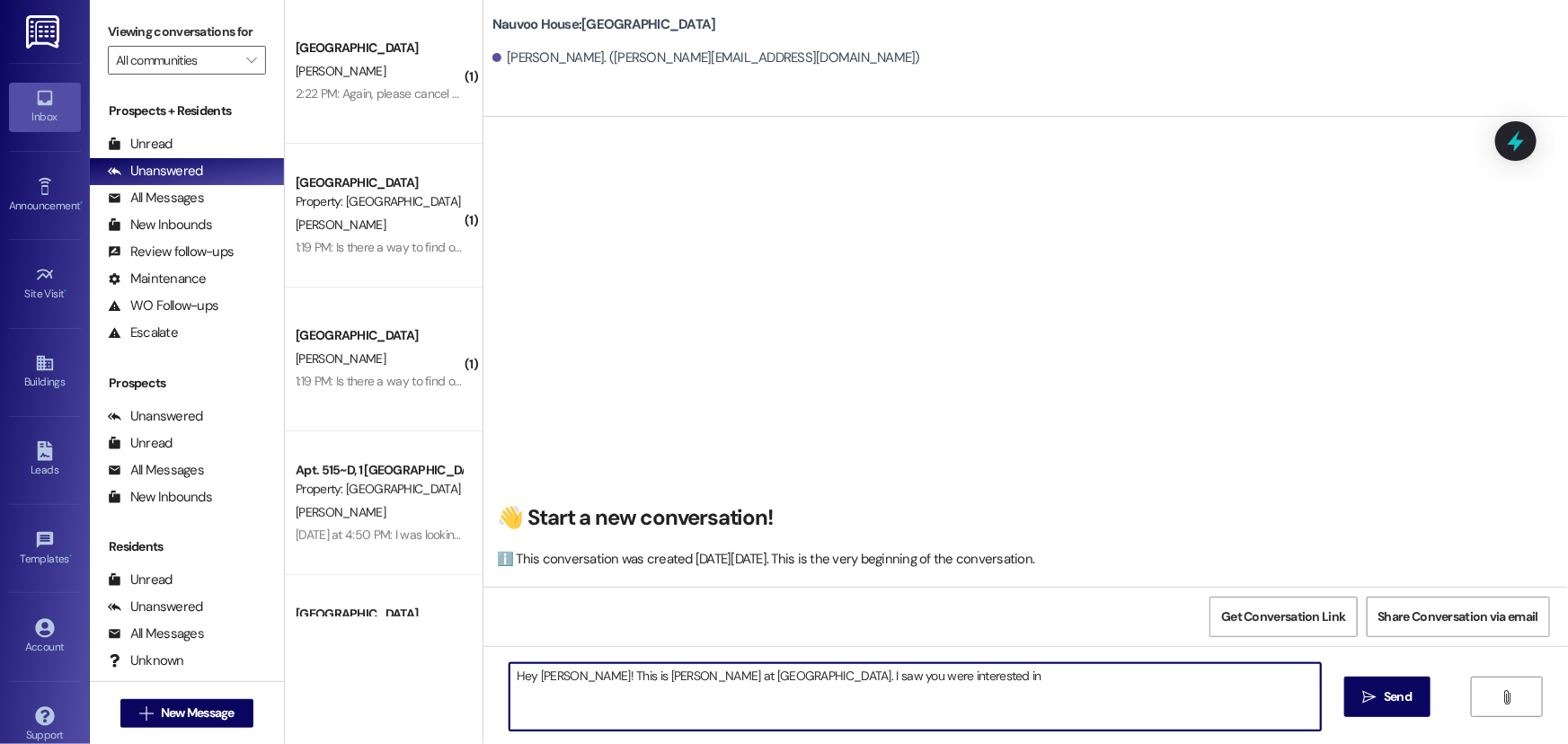
type textarea "Hey mary! This is Josh at Nauvoo House. I saw you were interested in"
drag, startPoint x: 880, startPoint y: 679, endPoint x: 380, endPoint y: 613, distance: 504.3
click at [380, 613] on div "( 1 ) Nauvoo House Prospect R. Reeder 2:22 PM: Again, please cancel my lease. I…" at bounding box center [925, 372] width 1283 height 744
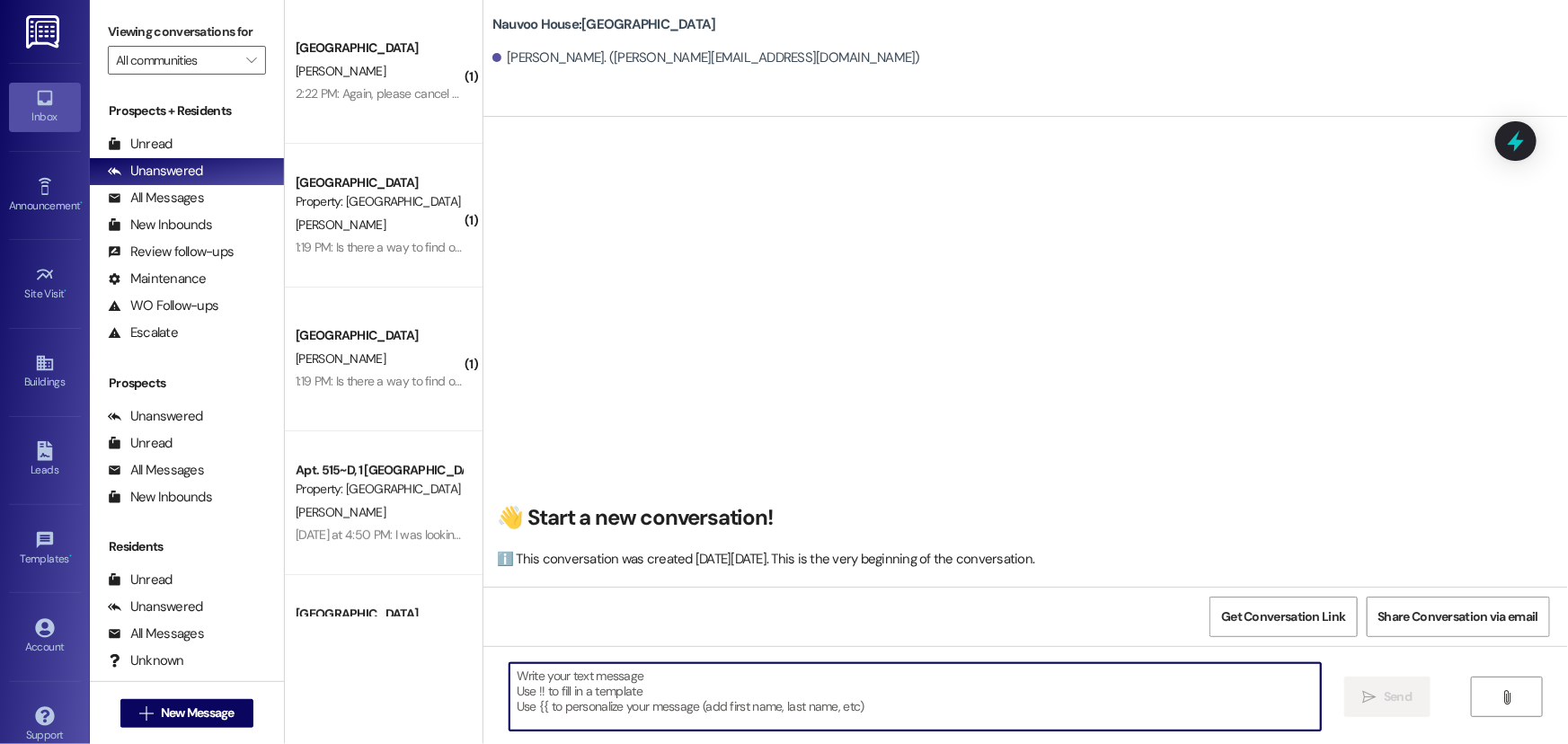
click at [671, 702] on textarea at bounding box center [915, 696] width 812 height 67
paste textarea "eri25006"
click at [694, 681] on textarea "Hey Mary!" at bounding box center [915, 696] width 812 height 67
paste textarea "Your renewal for Winter is ready to be signed! Please log in at [DOMAIN_NAME] o…"
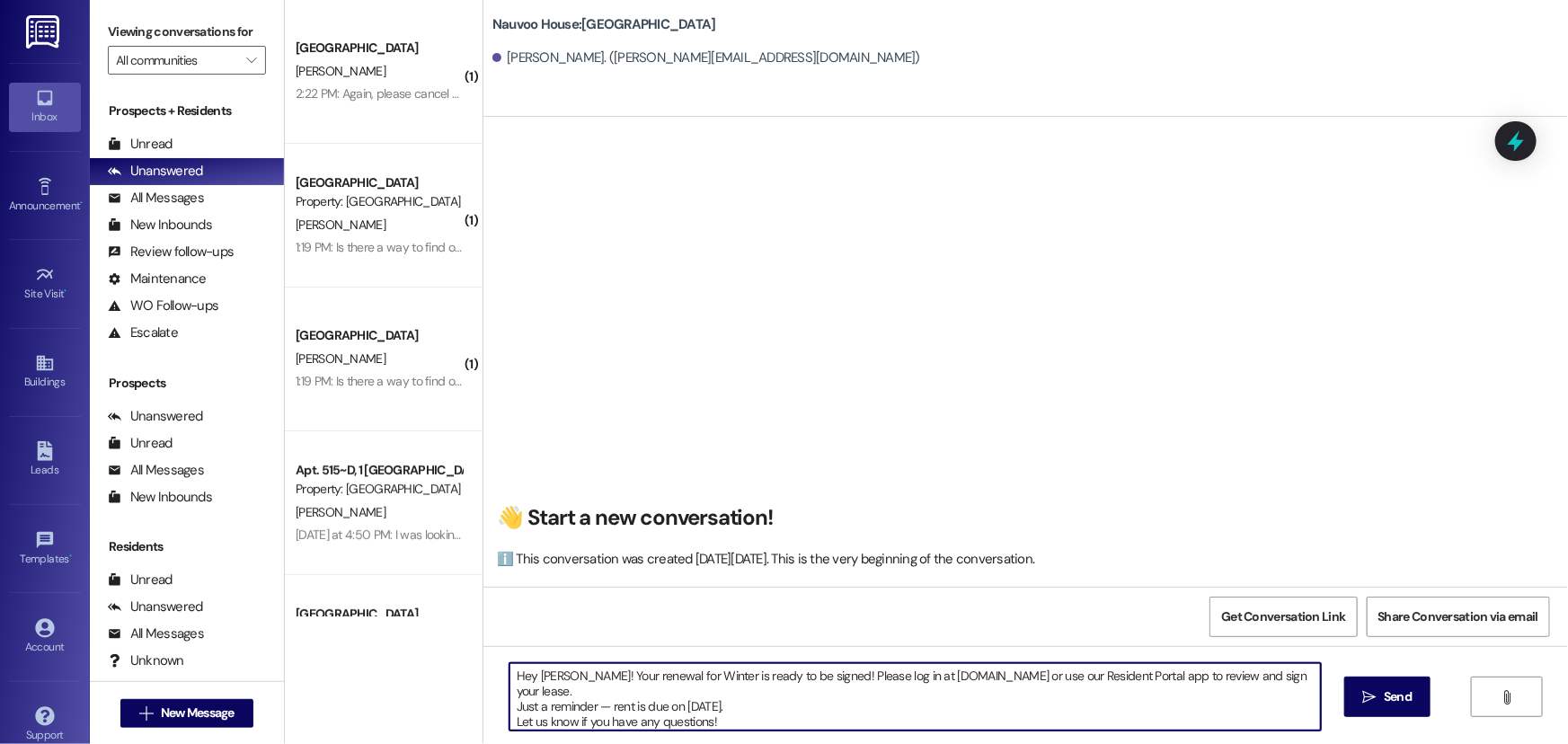
drag, startPoint x: 754, startPoint y: 700, endPoint x: 447, endPoint y: 678, distance: 307.8
click at [447, 678] on div "( 1 ) Nauvoo House Prospect R. Reeder 2:22 PM: Again, please cancel my lease. I…" at bounding box center [925, 372] width 1283 height 744
type textarea "Hey Mary! Your renewal for Winter is ready to be signed! Please log in at nauvo…"
click at [1393, 684] on button " Send" at bounding box center [1388, 697] width 87 height 41
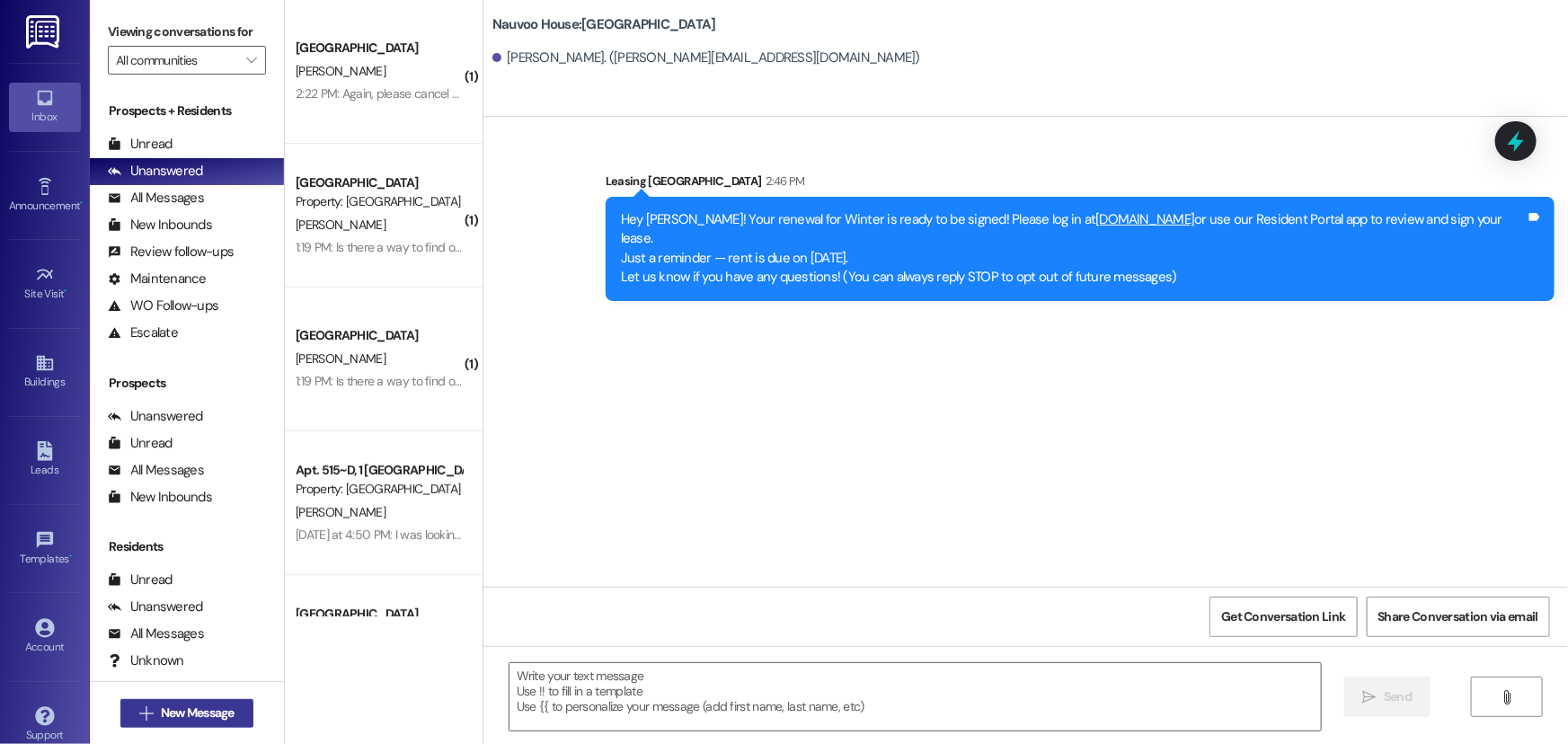
click at [190, 702] on button " New Message" at bounding box center [187, 713] width 133 height 29
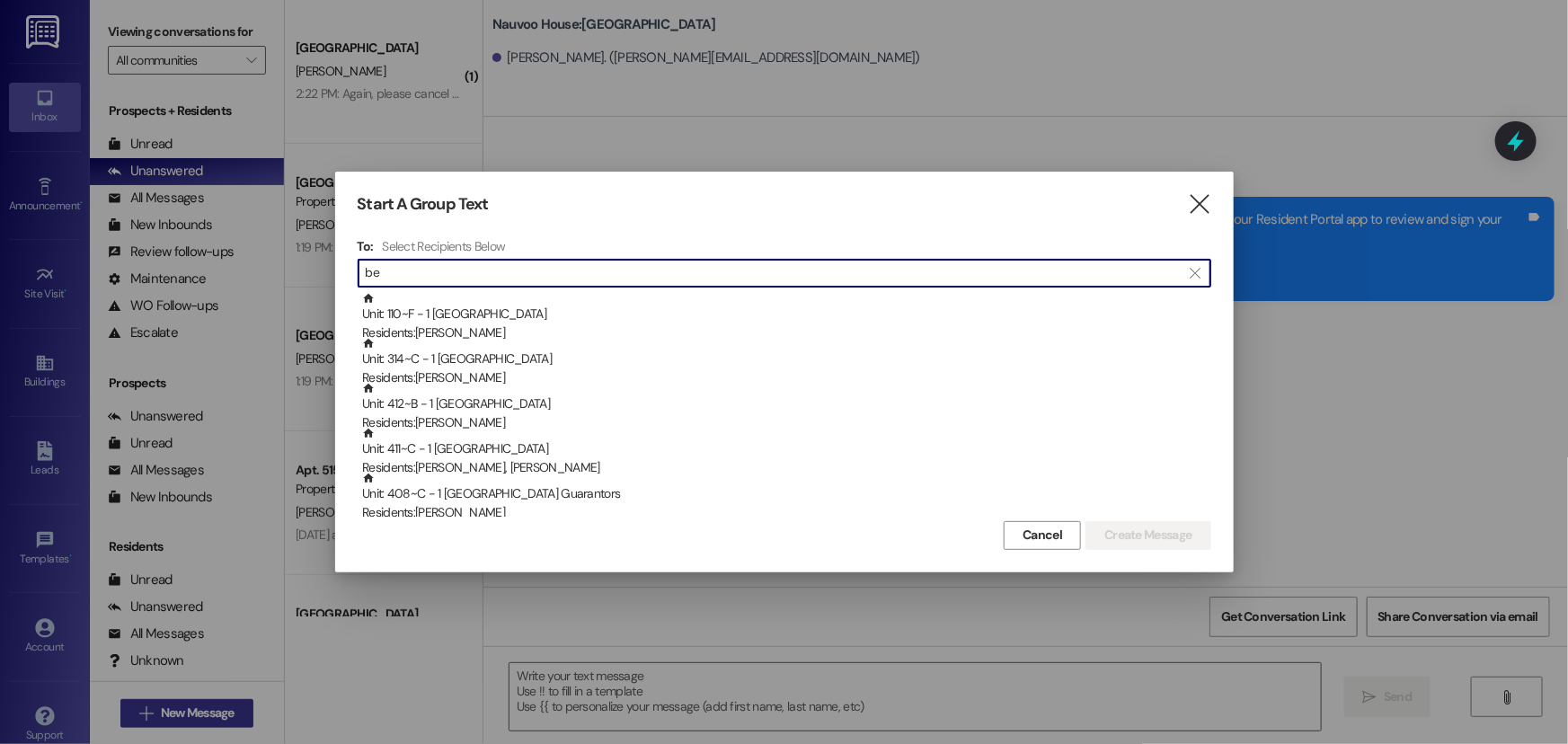
type input "b"
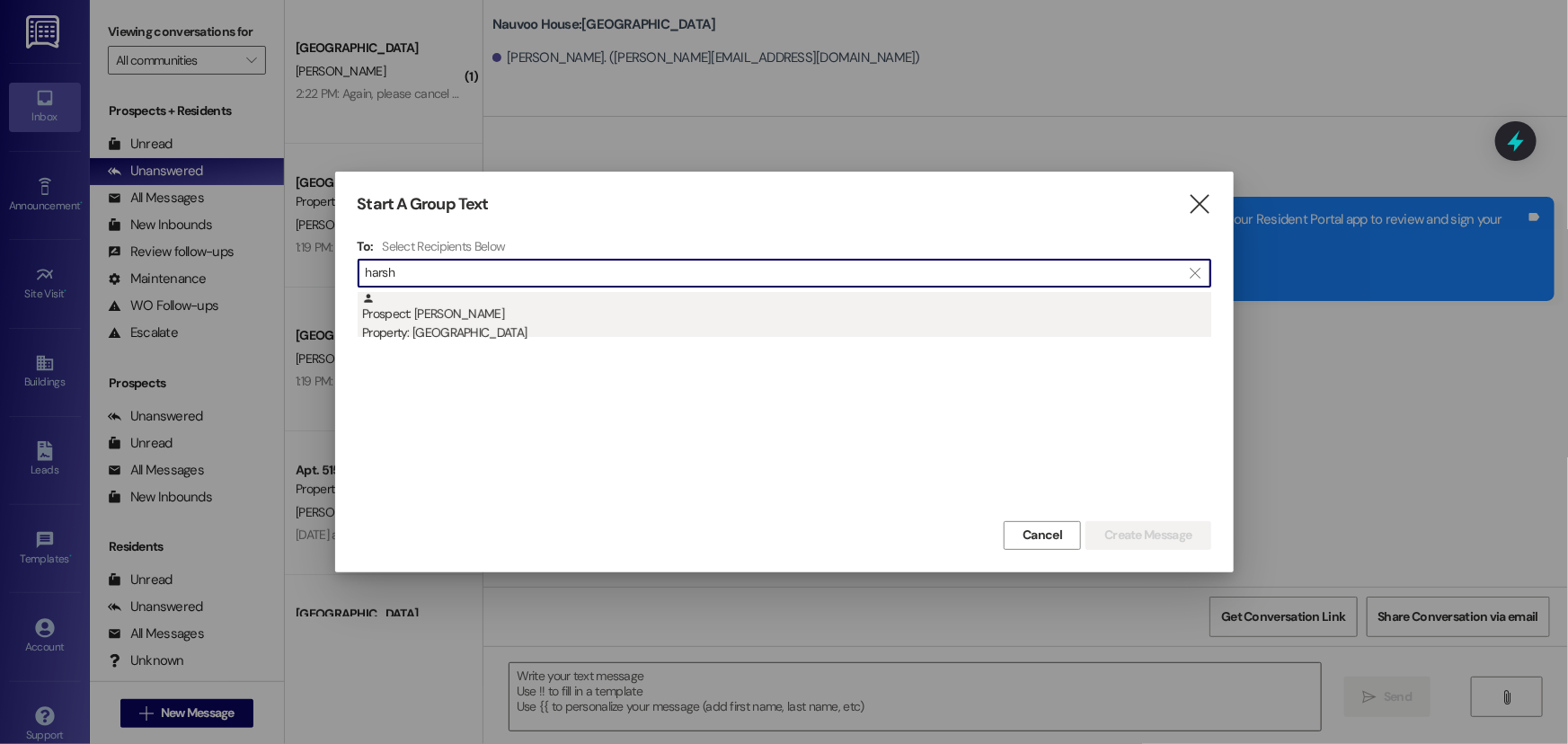
type input "harsh"
click at [467, 331] on div "Property: [GEOGRAPHIC_DATA]" at bounding box center [786, 332] width 849 height 18
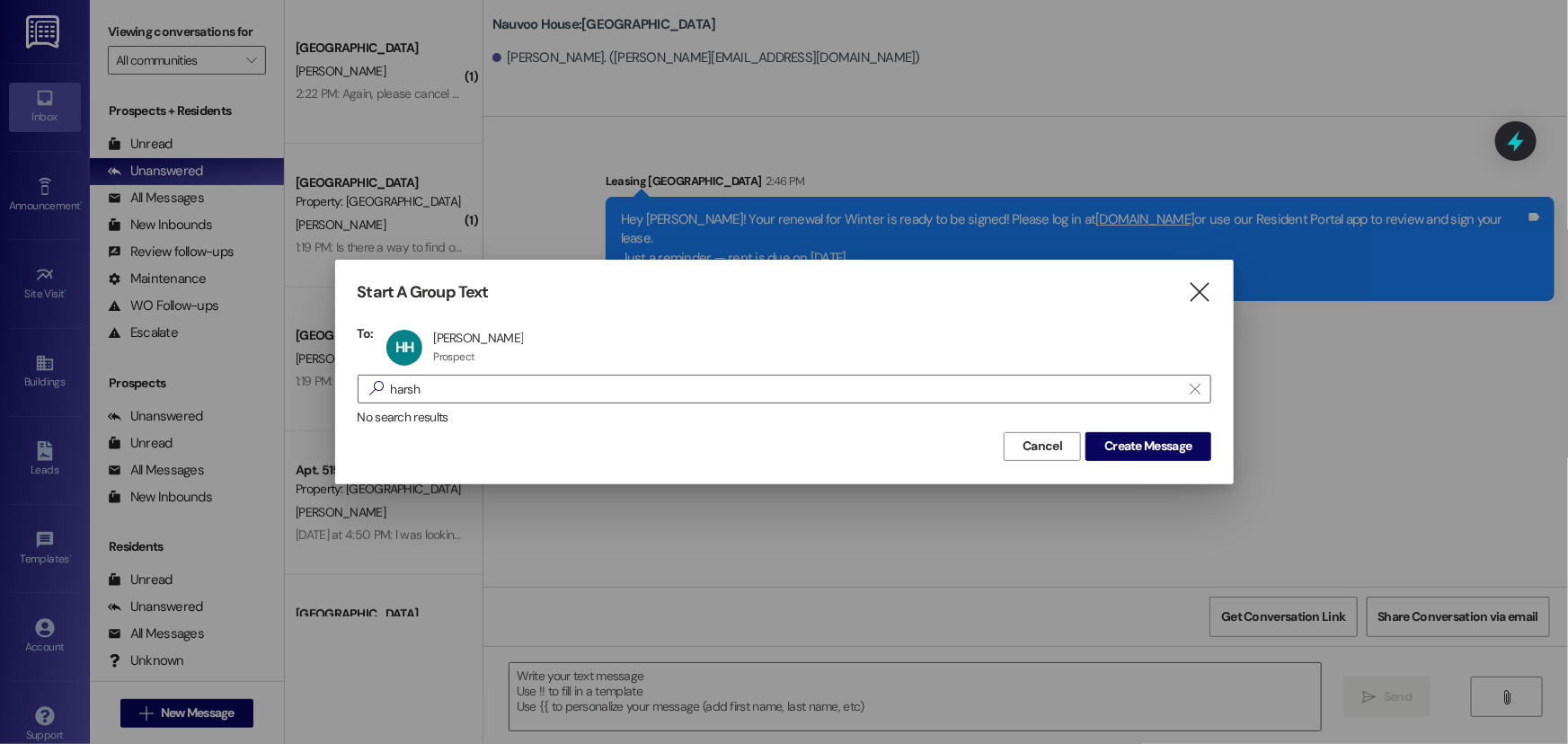
click at [1150, 429] on div "Cancel Create Message" at bounding box center [784, 444] width 853 height 33
click at [1195, 282] on icon "" at bounding box center [1199, 292] width 24 height 18
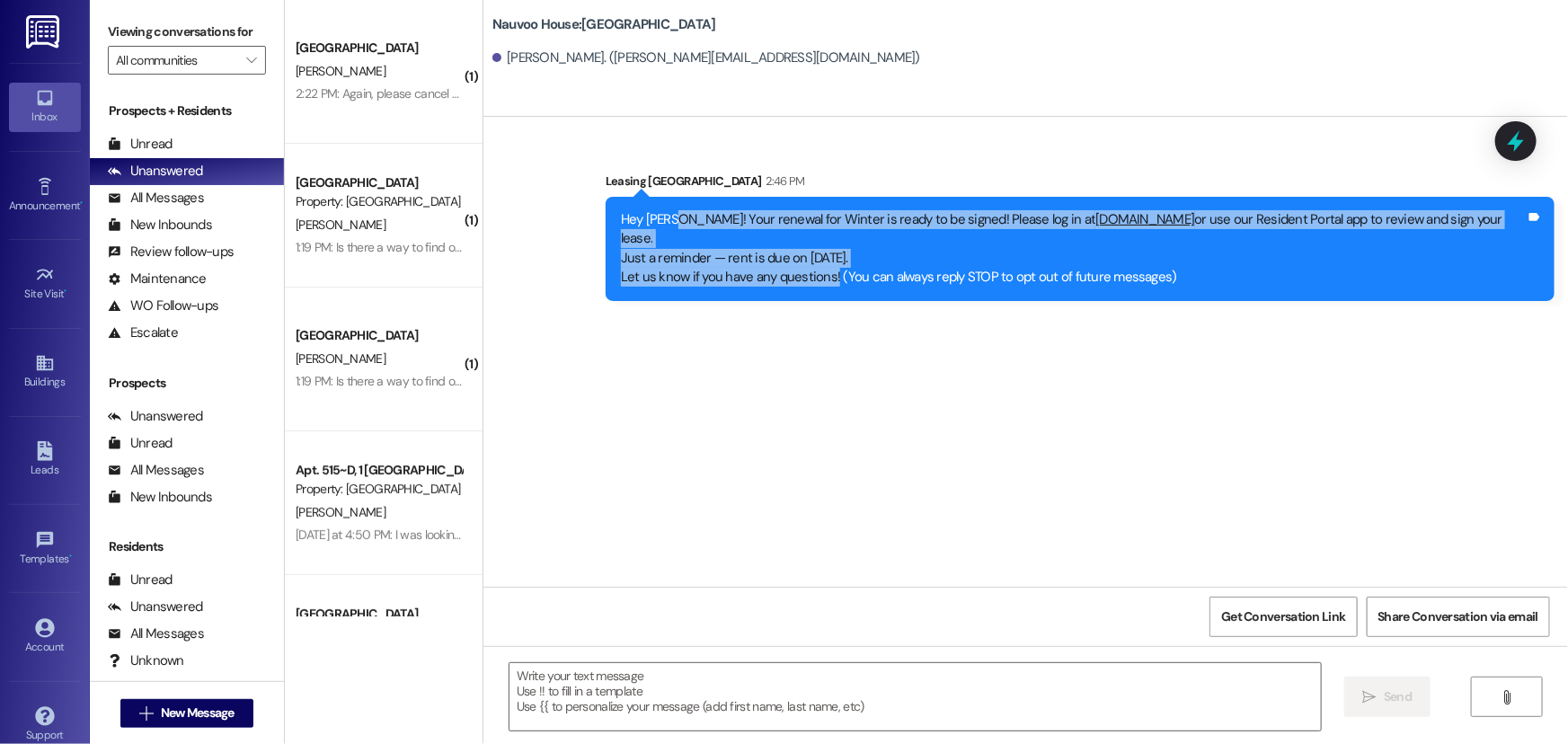
drag, startPoint x: 899, startPoint y: 258, endPoint x: 743, endPoint y: 227, distance: 159.1
click at [743, 227] on div "Hey Mary! Your renewal for Winter is ready to be signed! Please log in at nauvo…" at bounding box center [1073, 249] width 905 height 78
copy div "Your renewal for Winter is ready to be signed! Please log in at nauvoohouse.com…"
click at [219, 716] on span "New Message" at bounding box center [198, 713] width 74 height 18
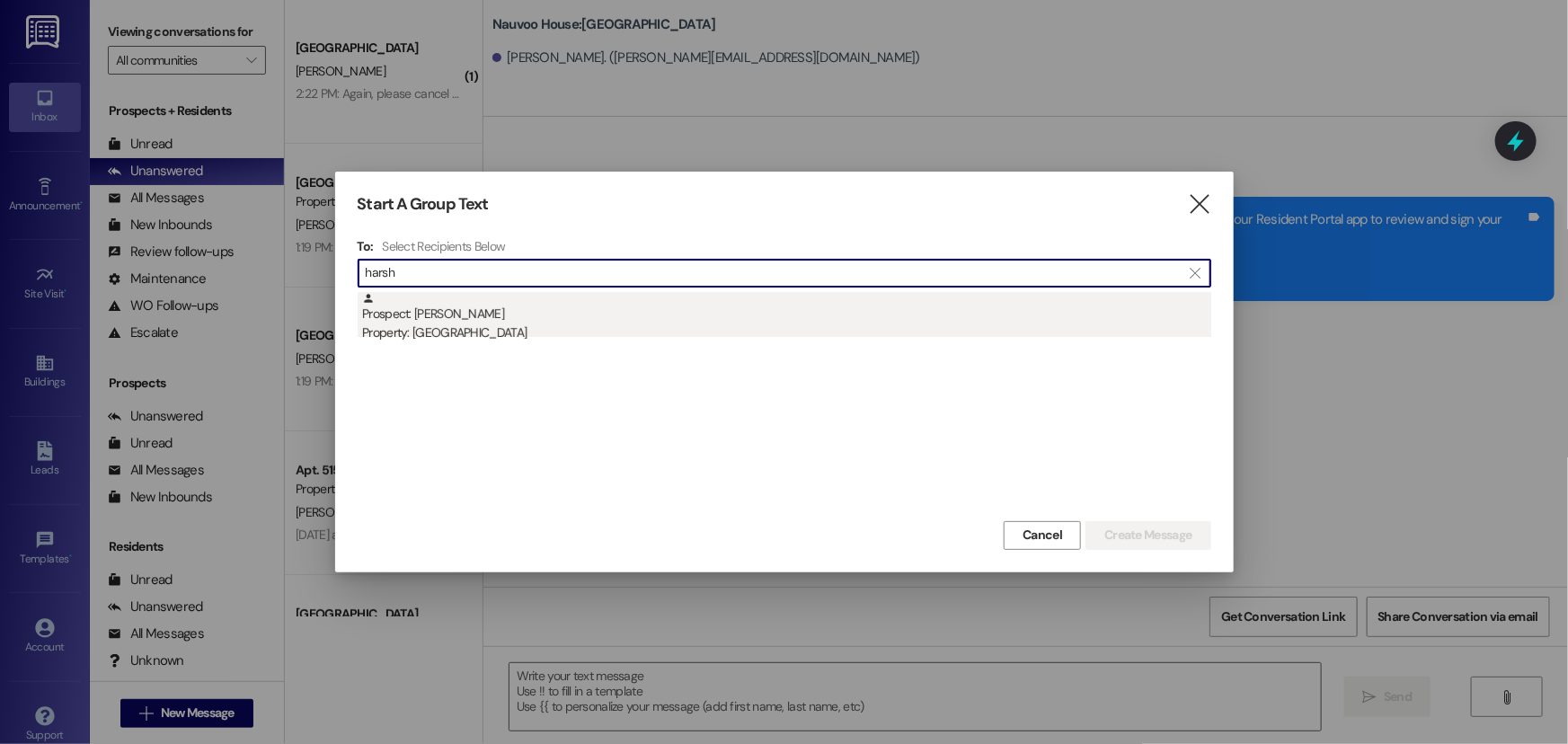
type input "harsh"
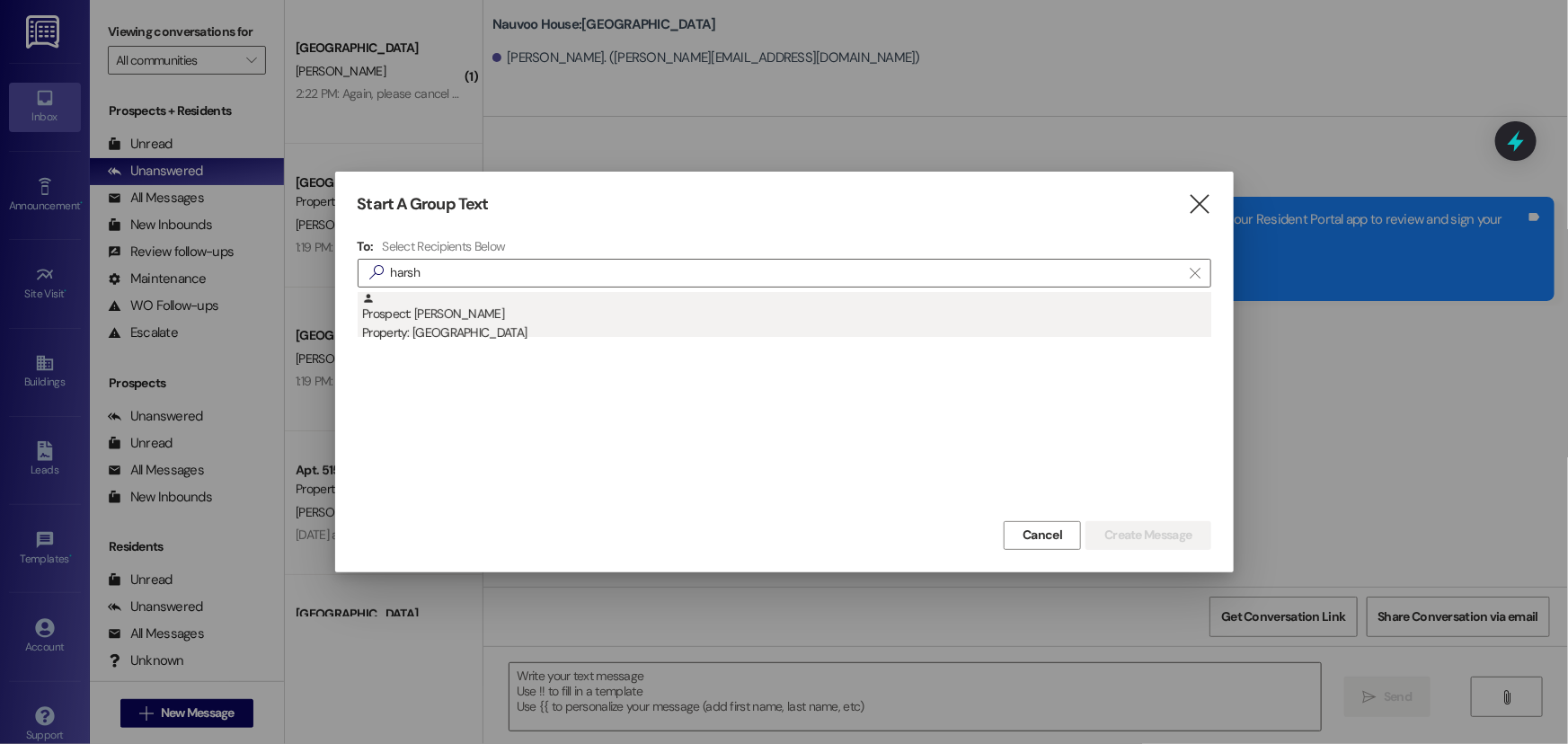
click at [543, 338] on div "Property: [GEOGRAPHIC_DATA]" at bounding box center [786, 332] width 849 height 18
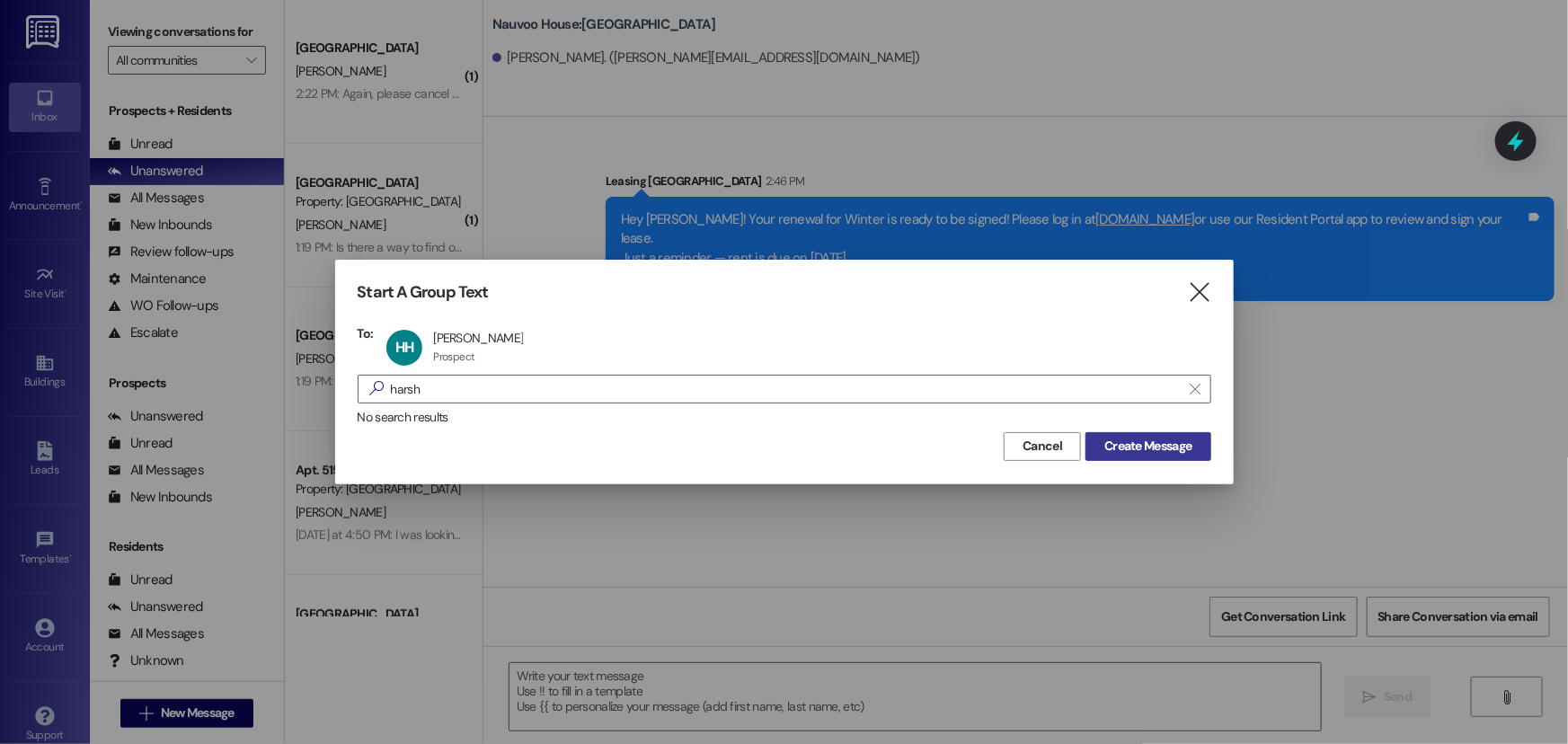
click at [1159, 443] on span "Create Message" at bounding box center [1148, 446] width 87 height 18
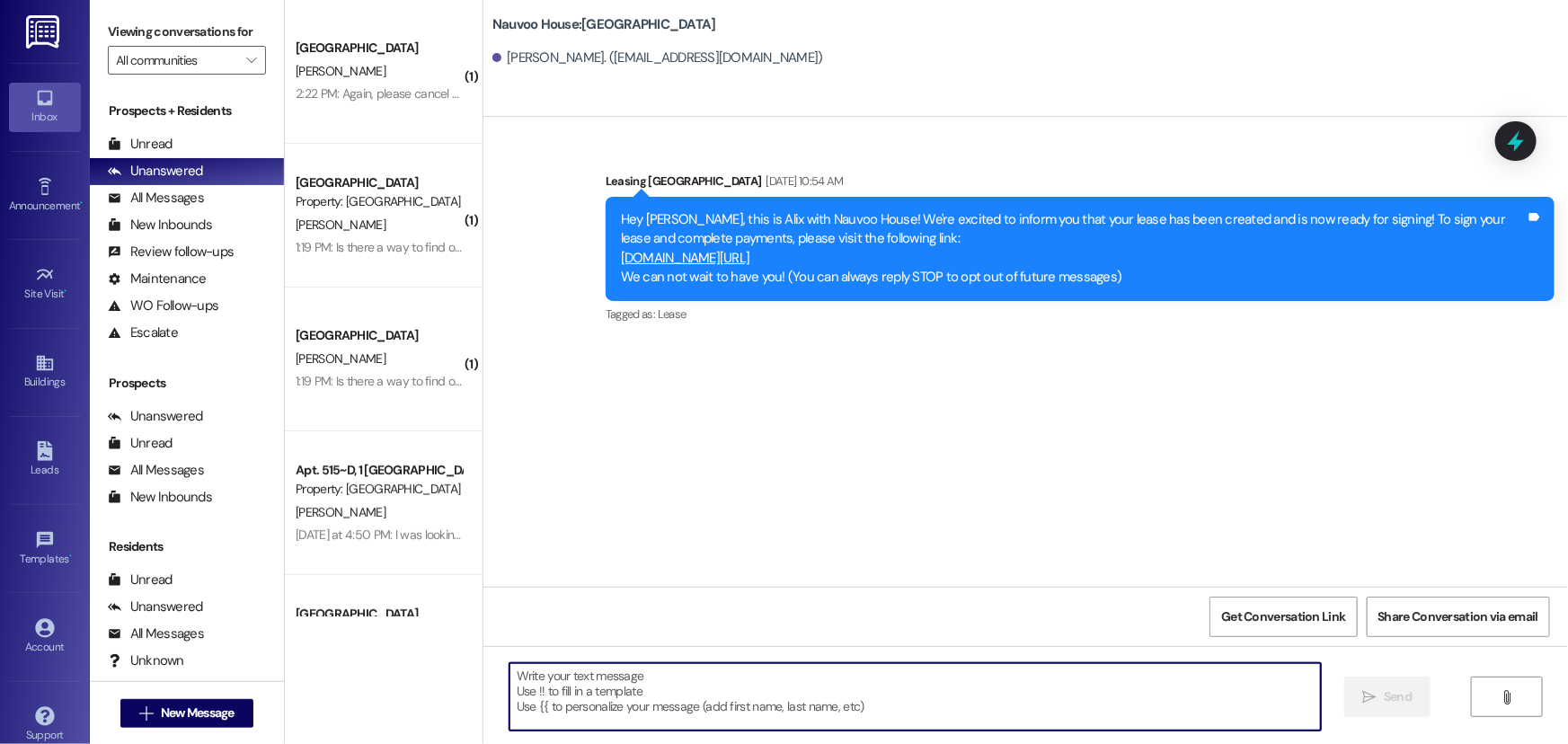
click at [737, 712] on textarea at bounding box center [915, 696] width 812 height 67
paste textarea "Your renewal for Winter is ready to be signed! Please log in at [DOMAIN_NAME] o…"
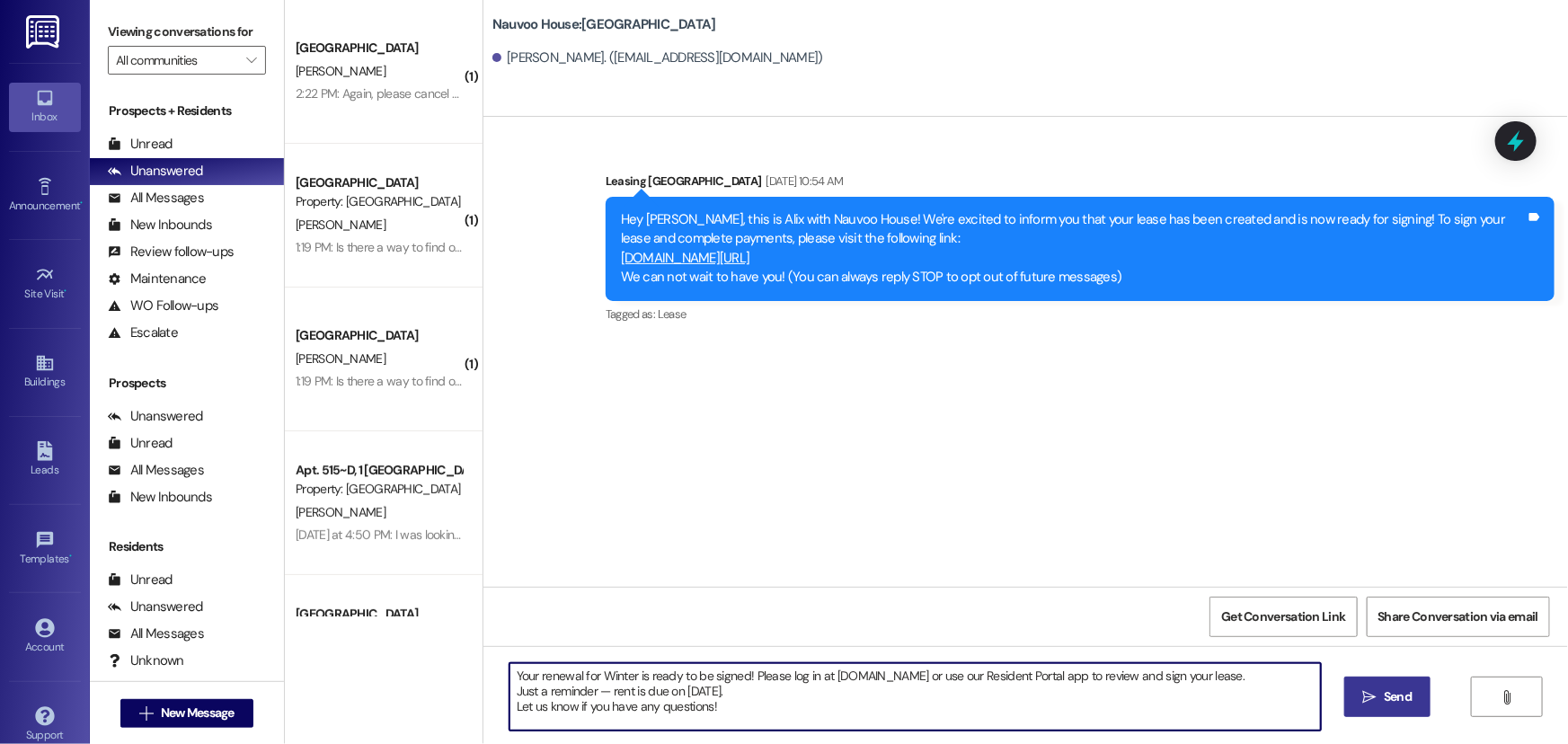
type textarea "Your renewal for Winter is ready to be signed! Please log in at [DOMAIN_NAME] o…"
click at [1383, 690] on span "Send" at bounding box center [1397, 696] width 28 height 18
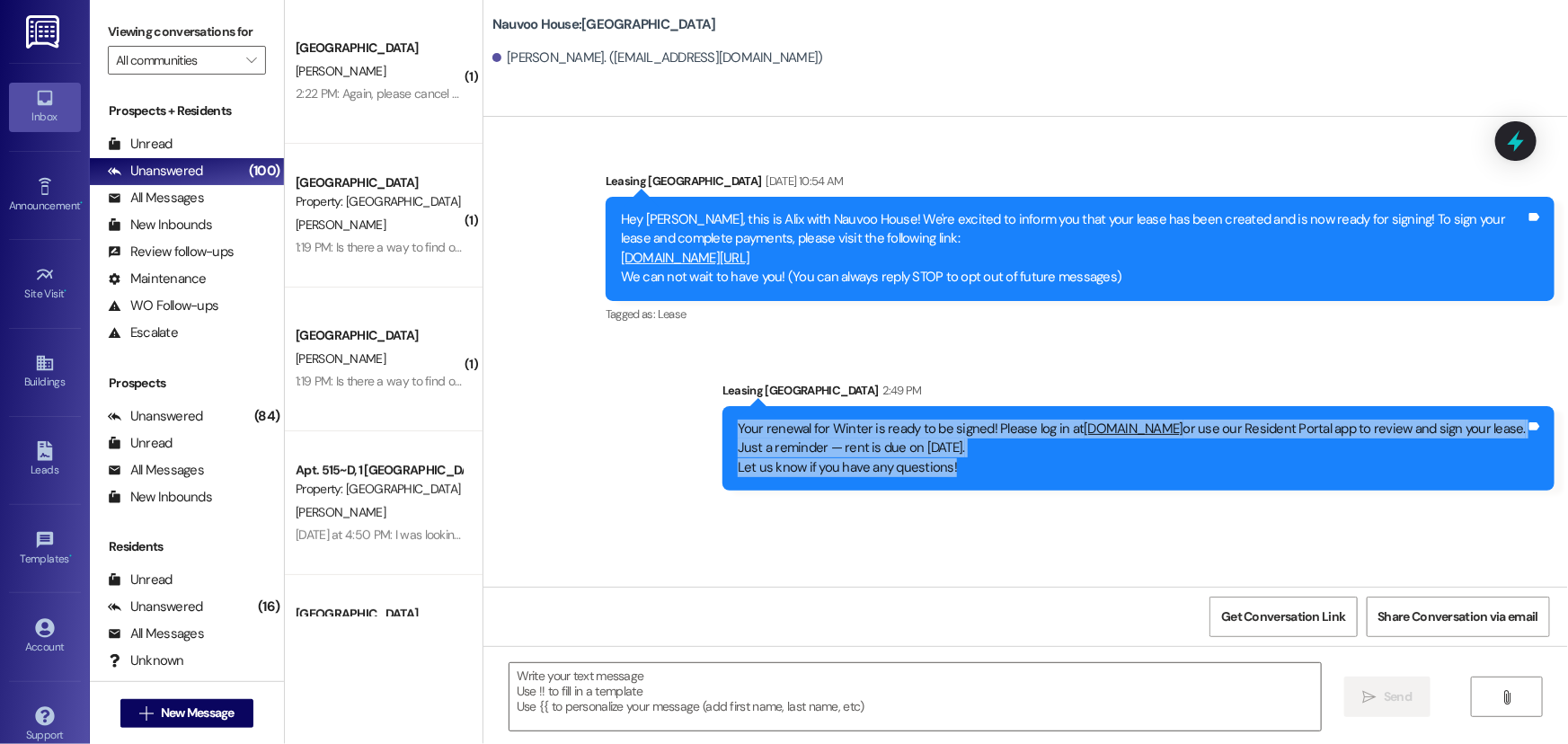
drag, startPoint x: 991, startPoint y: 475, endPoint x: 728, endPoint y: 424, distance: 267.9
click at [728, 424] on div "Sent via SMS Leasing Nauvoo House 2:49 PM Your renewal for Winter is ready to b…" at bounding box center [1139, 436] width 859 height 137
copy div "Your renewal for Winter is ready to be signed! Please log in at nauvoohouse.com…"
click at [170, 723] on button " New Message" at bounding box center [187, 713] width 133 height 29
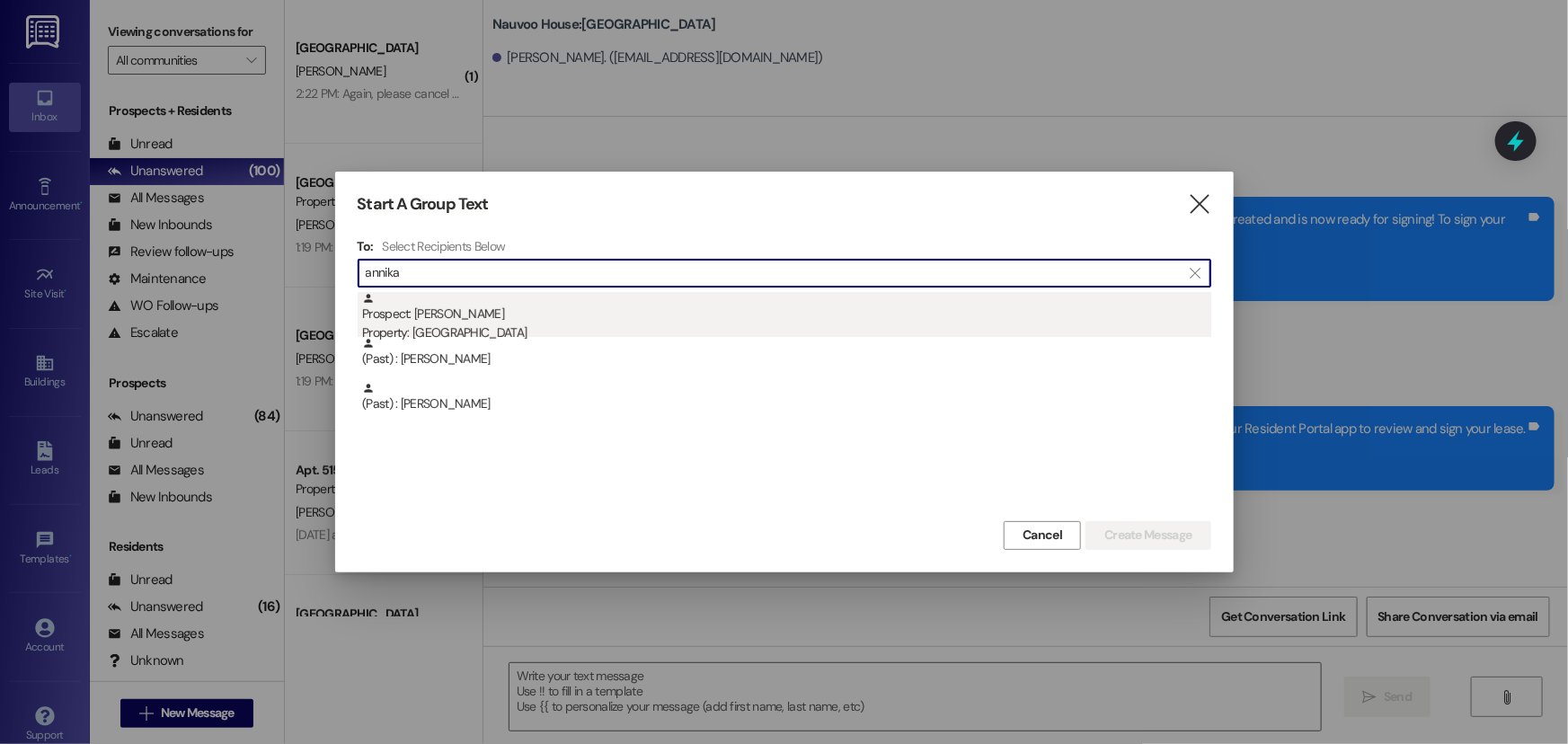
type input "annika"
click at [445, 306] on div "Prospect: Annika Hunter Property: Nauvoo House" at bounding box center [786, 317] width 849 height 51
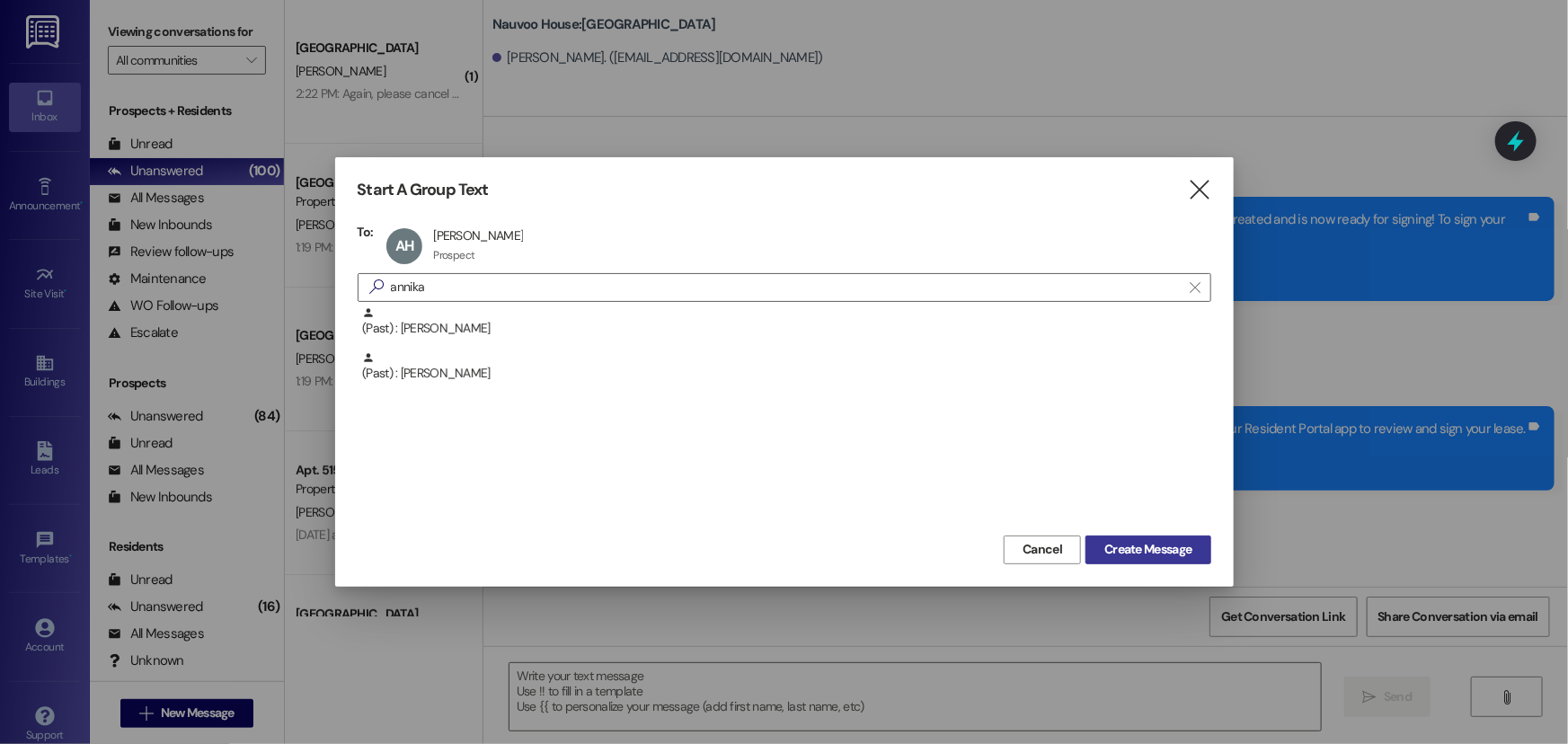
click at [1128, 548] on span "Create Message" at bounding box center [1148, 549] width 87 height 18
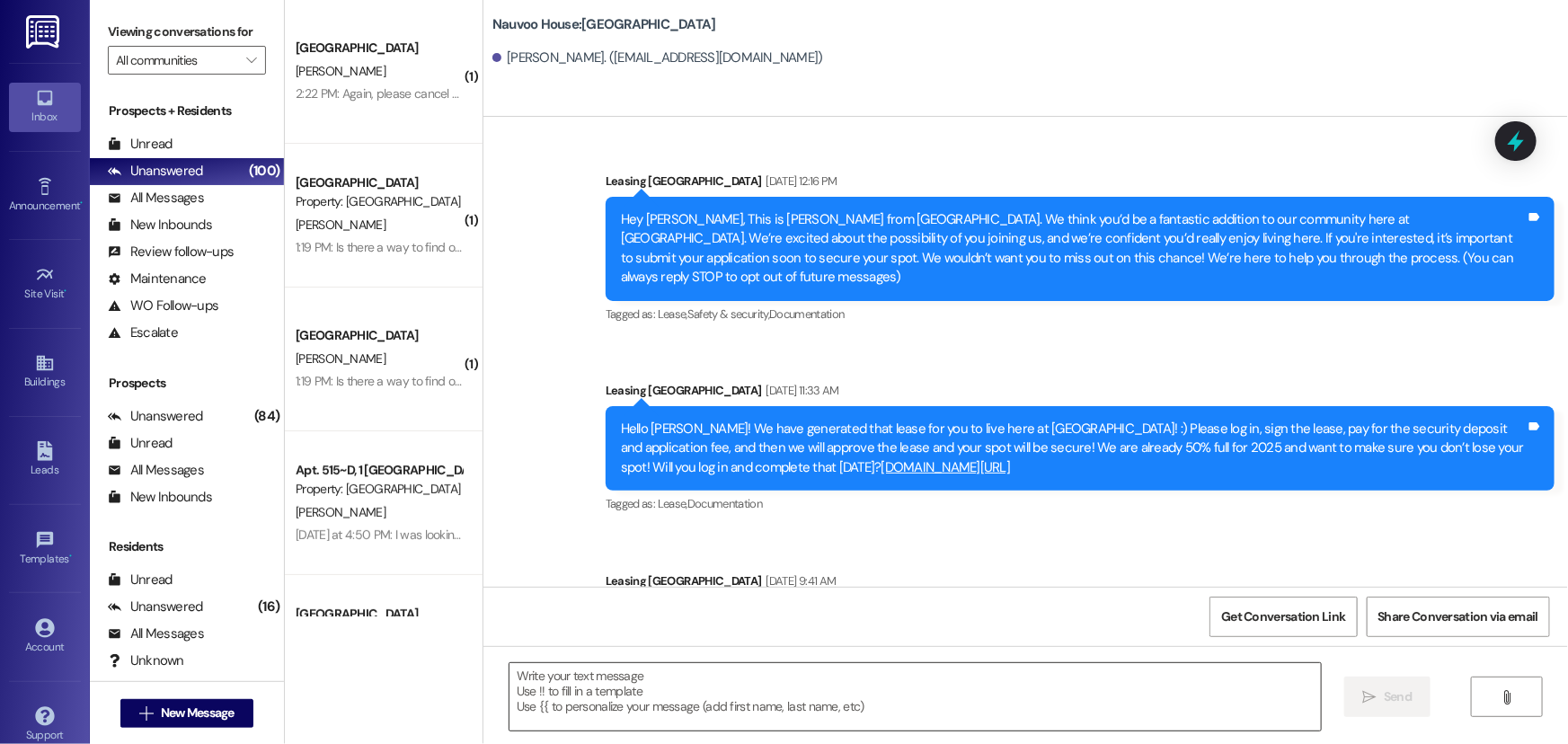
click at [682, 701] on textarea at bounding box center [915, 696] width 812 height 67
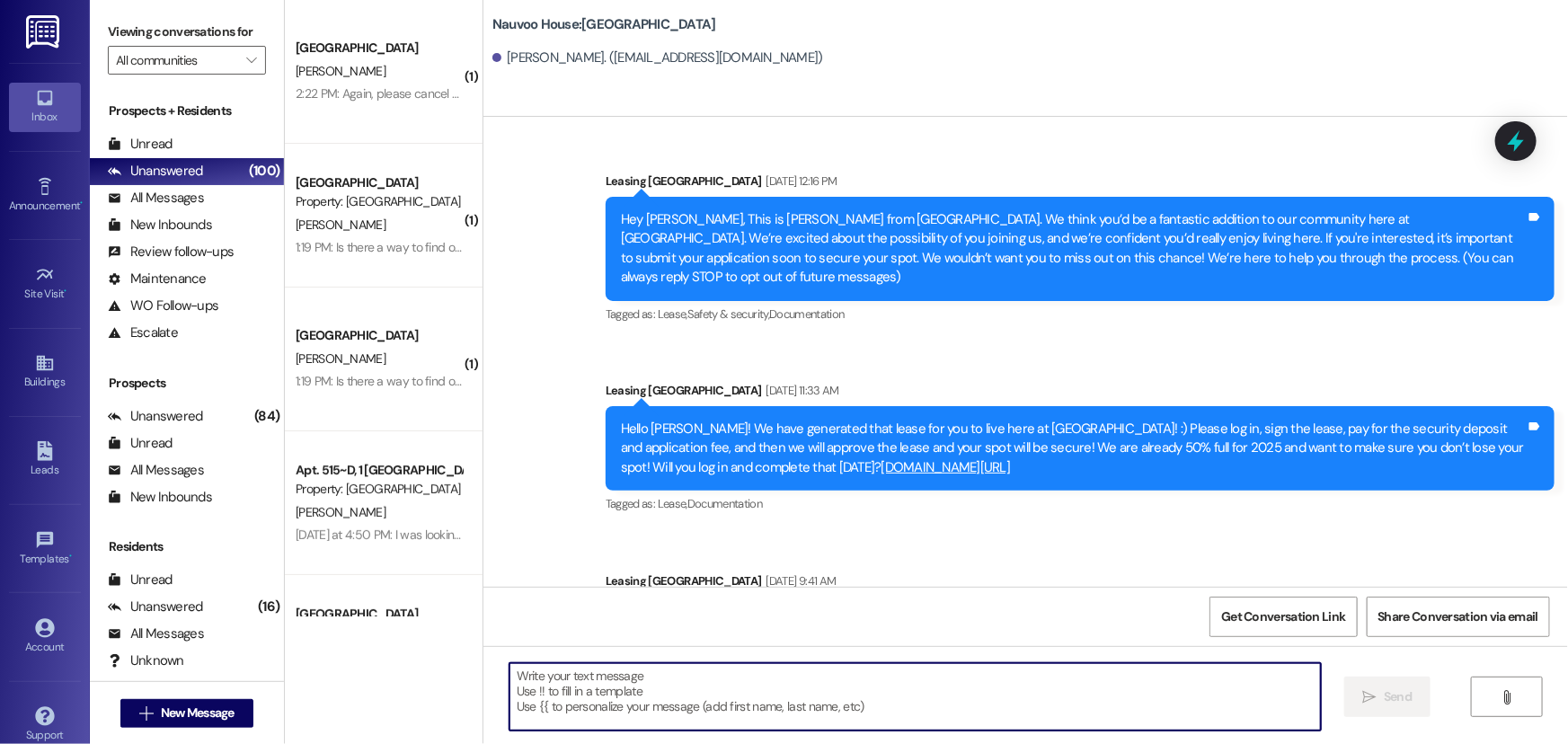
paste textarea "Your renewal for Winter is ready to be signed! Please log in at [DOMAIN_NAME] o…"
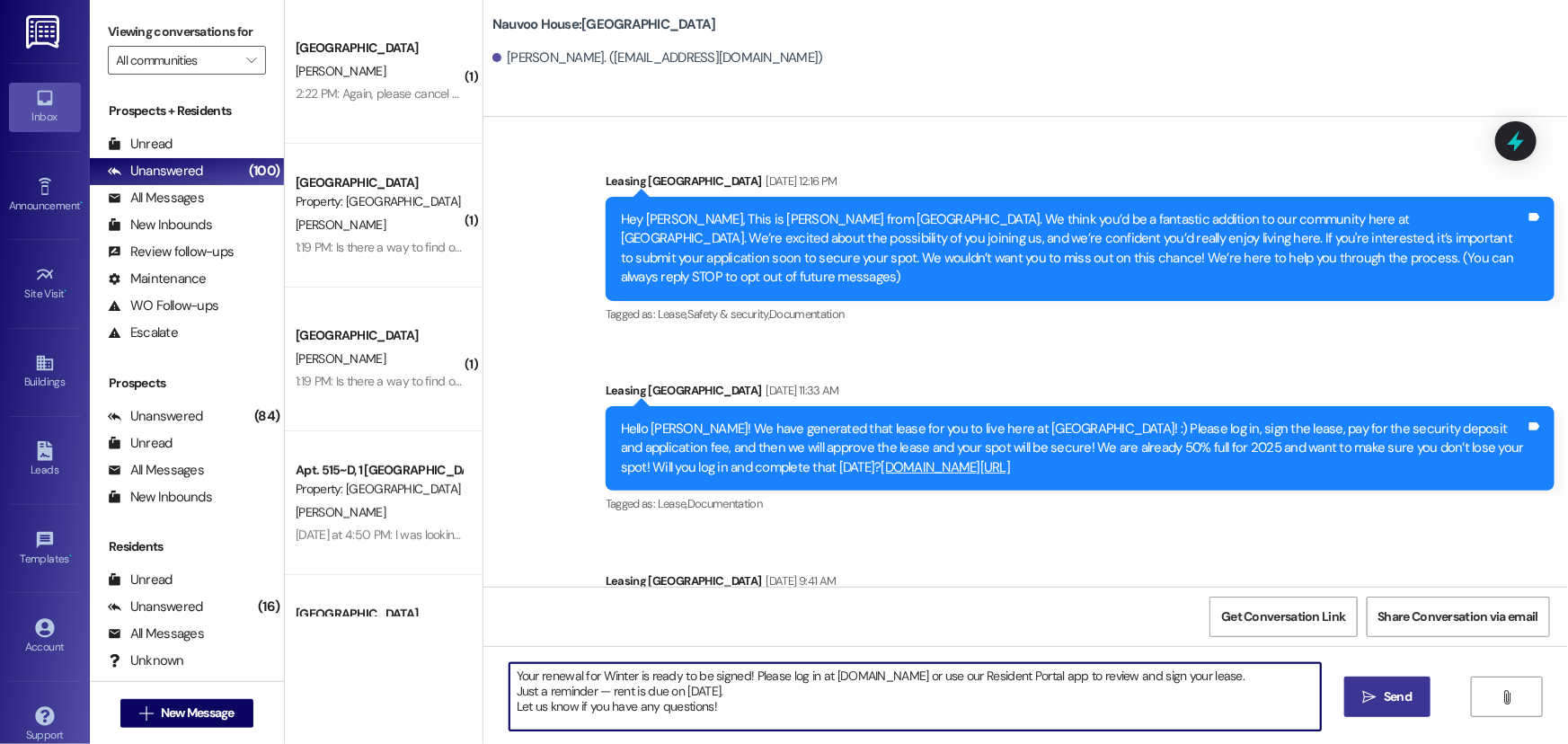
scroll to position [134, 0]
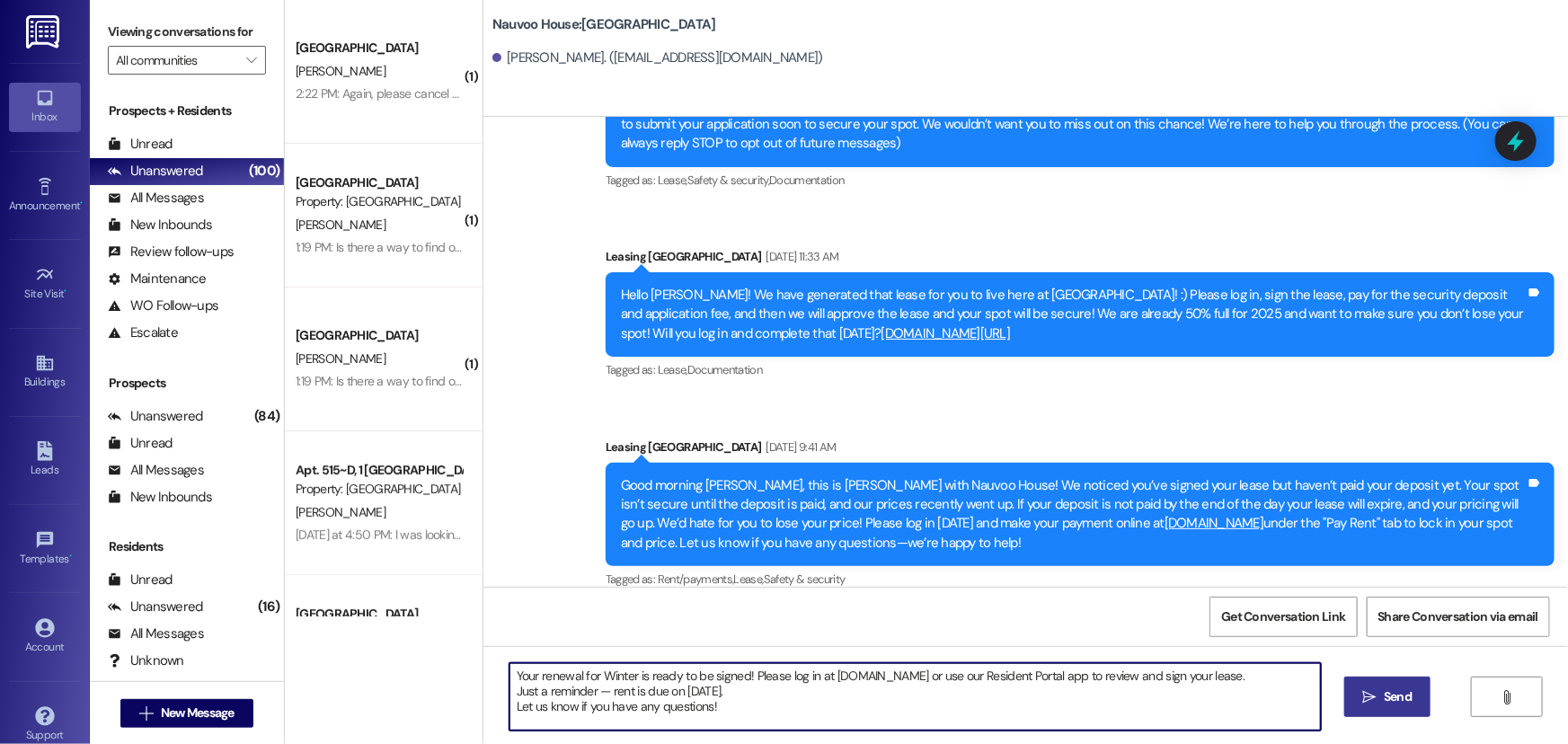
type textarea "Your renewal for Winter is ready to be signed! Please log in at [DOMAIN_NAME] o…"
click at [1392, 710] on button " Send" at bounding box center [1388, 697] width 87 height 41
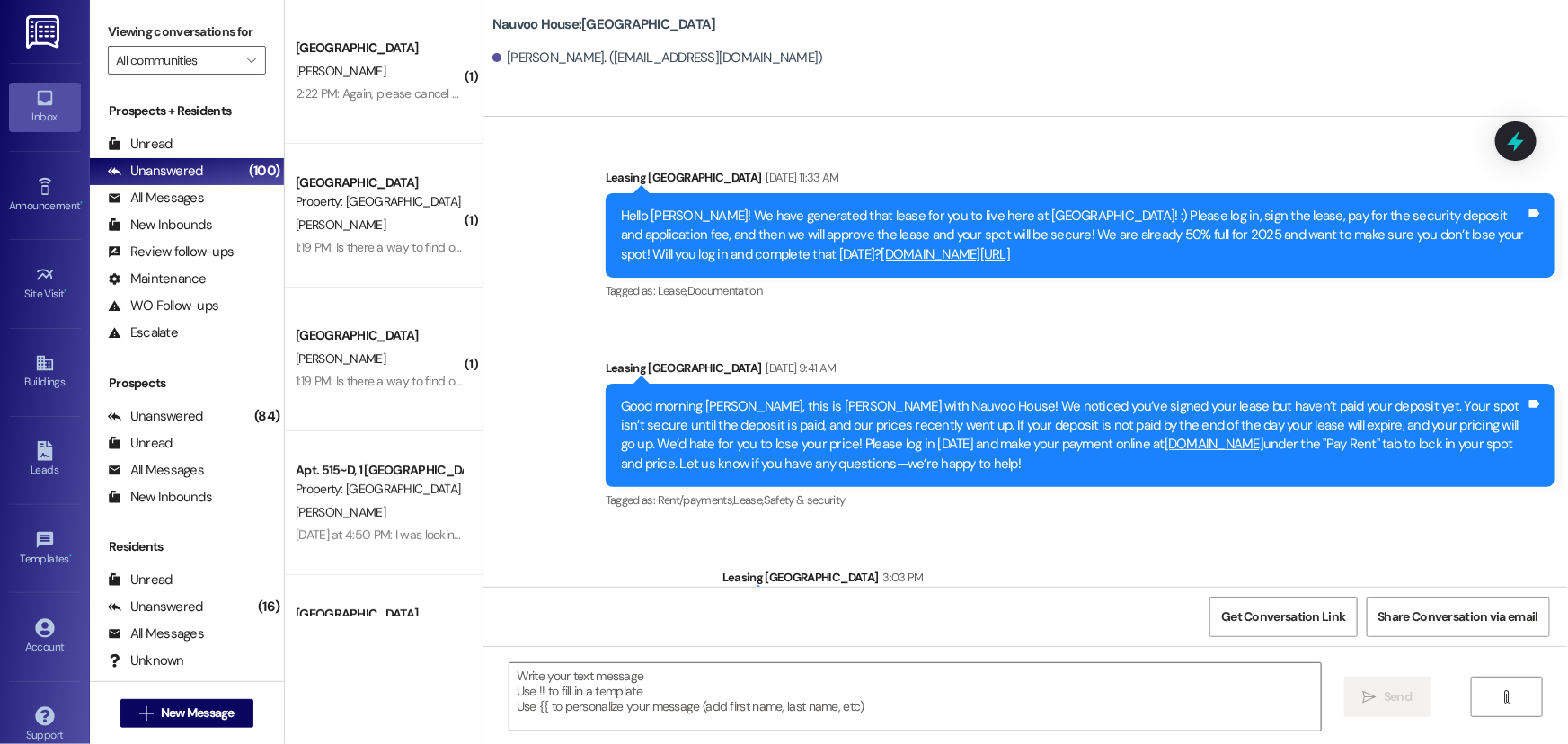
scroll to position [297, 0]
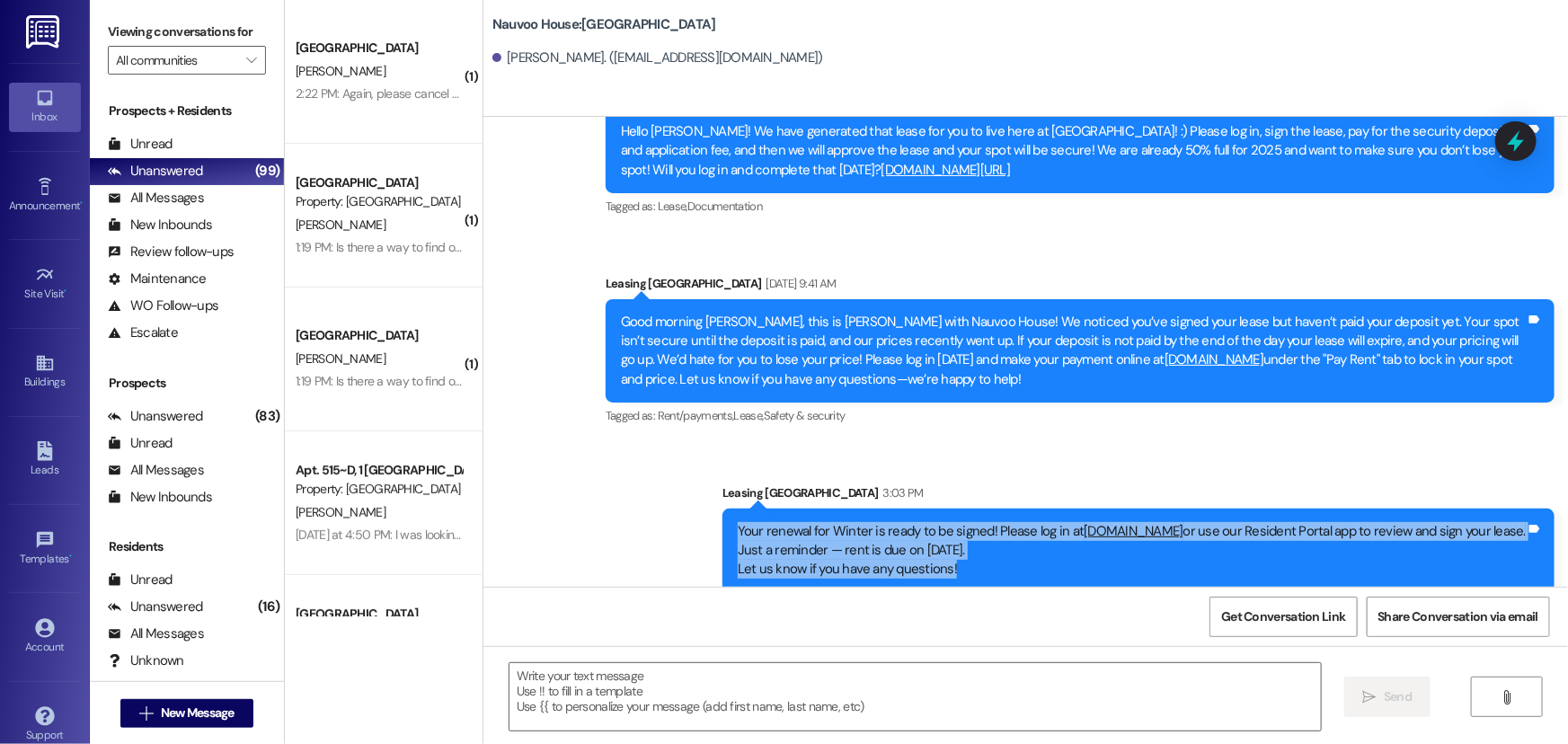
drag, startPoint x: 964, startPoint y: 553, endPoint x: 731, endPoint y: 494, distance: 240.4
click at [731, 509] on div "Your renewal for Winter is ready to be signed! Please log in at nauvoohouse.com…" at bounding box center [1138, 550] width 832 height 84
copy div "Your renewal for Winter is ready to be signed! Please log in at nauvoohouse.com…"
click at [190, 717] on span "New Message" at bounding box center [198, 713] width 74 height 18
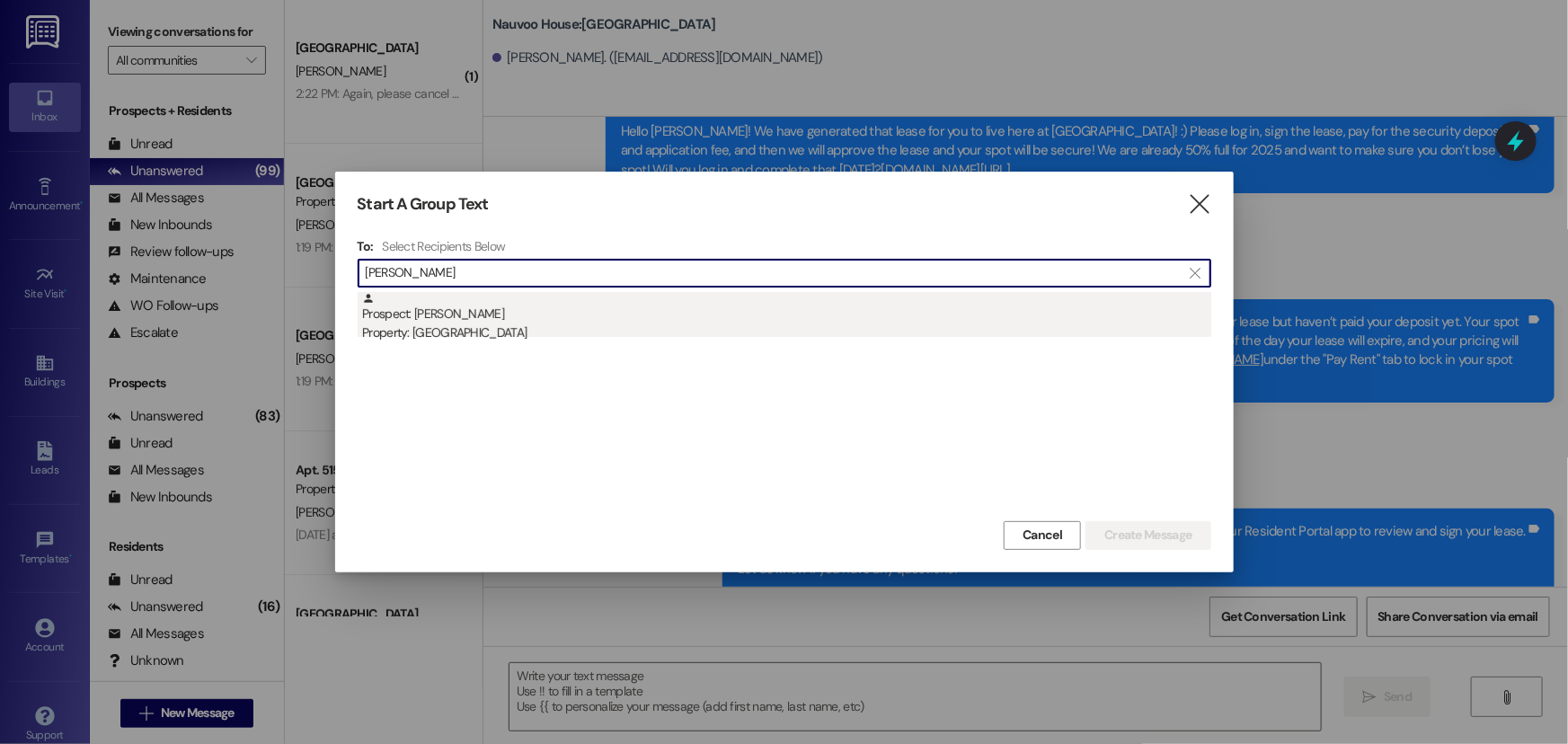
type input "eva small"
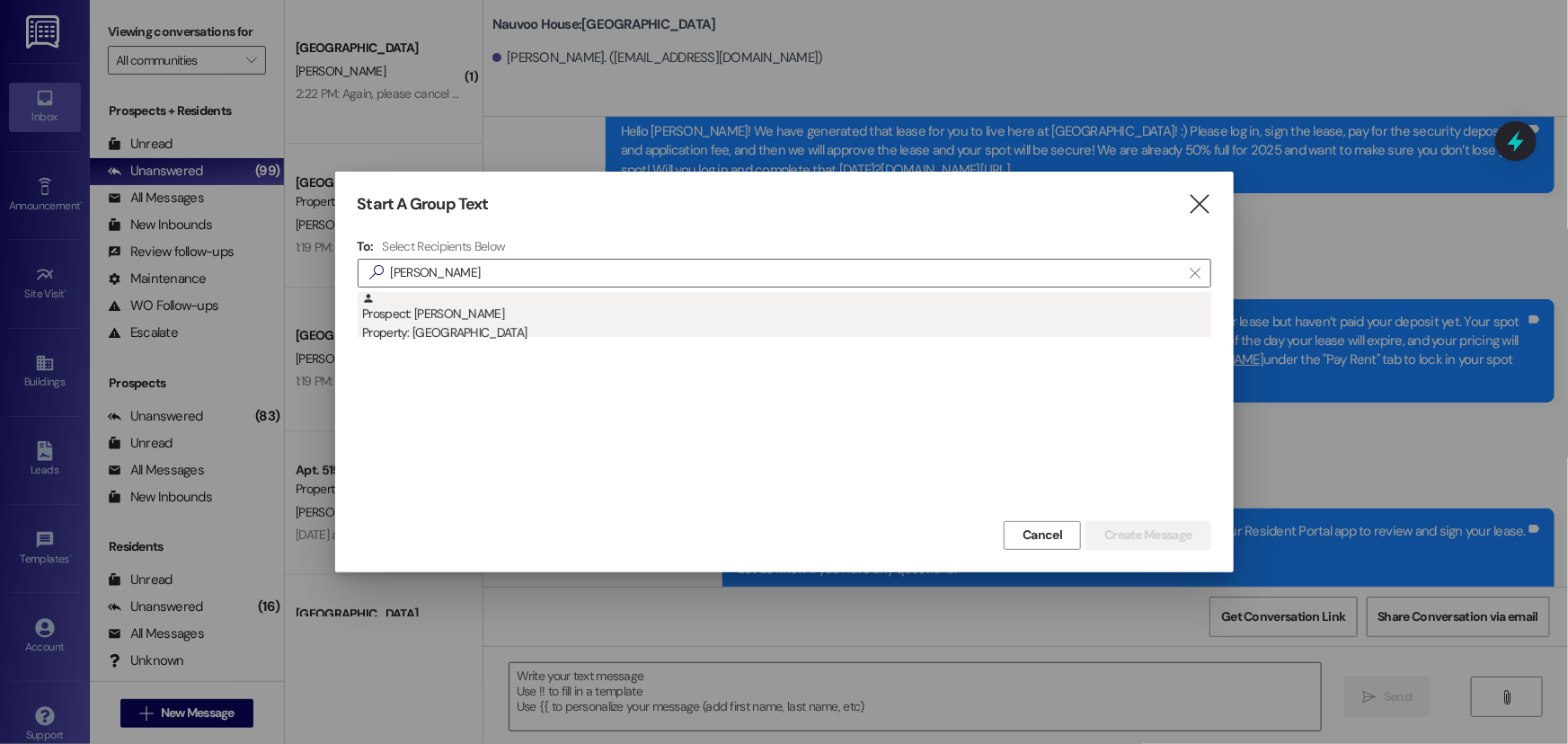
click at [416, 316] on div "Prospect: Eva Small Property: Nauvoo House" at bounding box center [786, 317] width 849 height 51
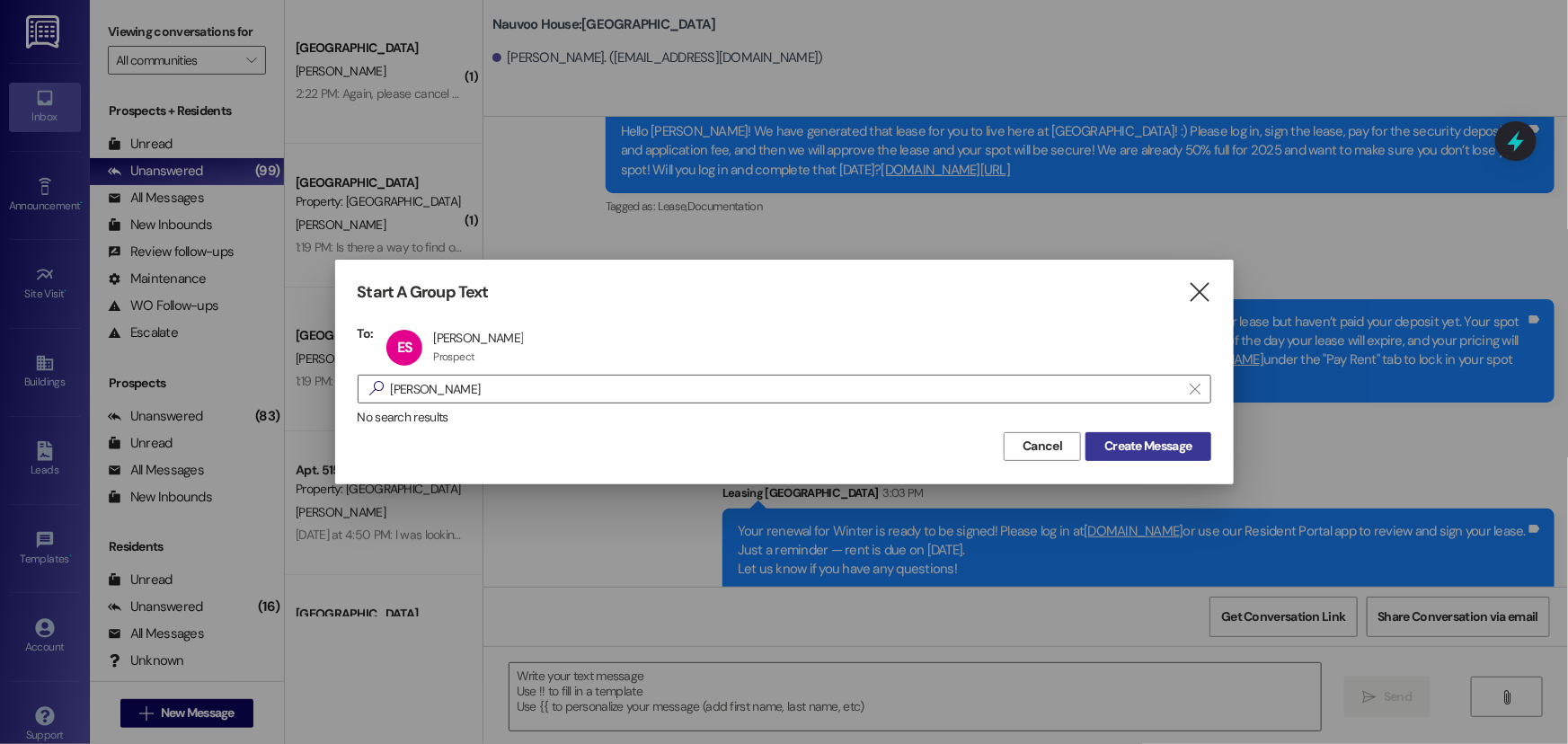
click at [1128, 445] on span "Create Message" at bounding box center [1148, 446] width 87 height 18
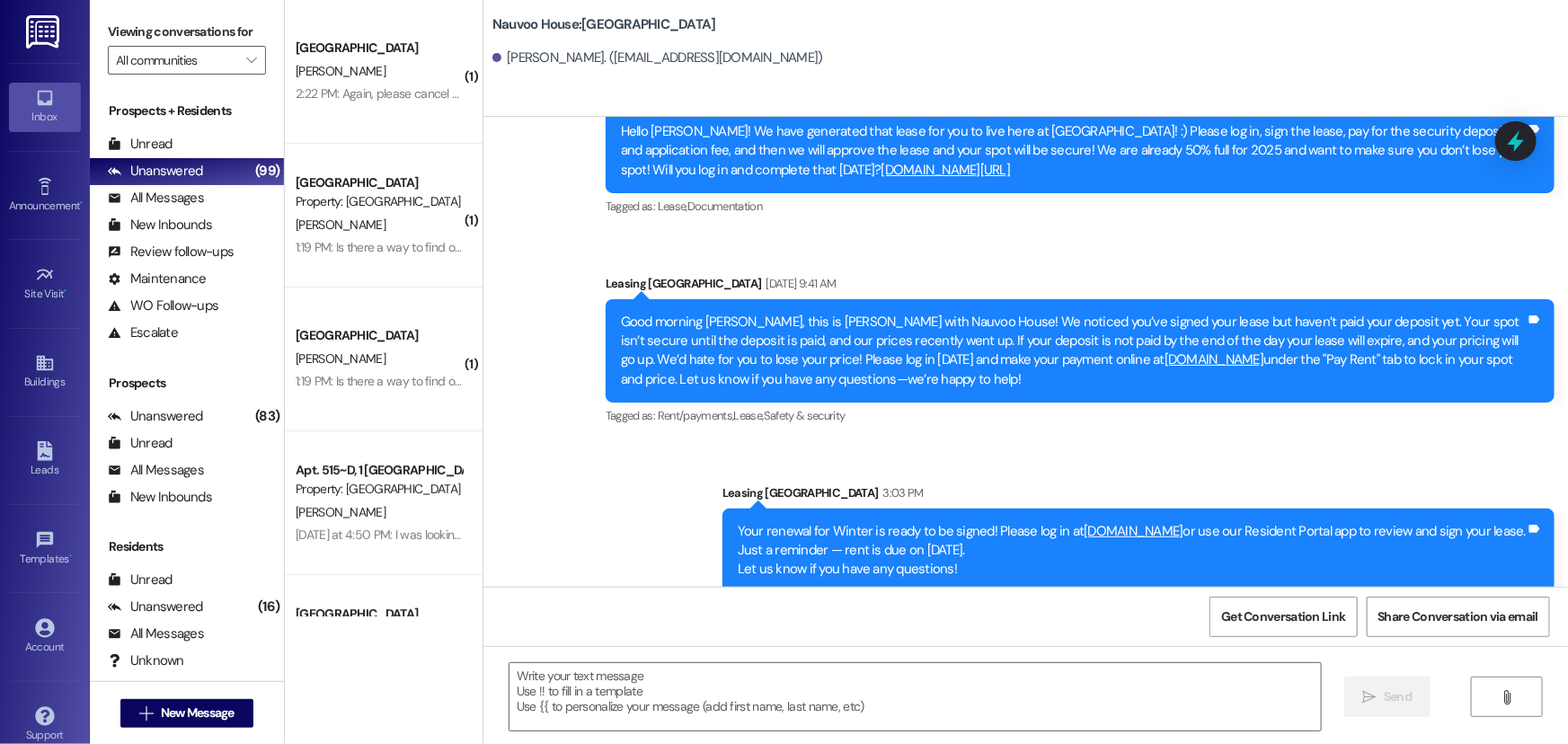
scroll to position [0, 0]
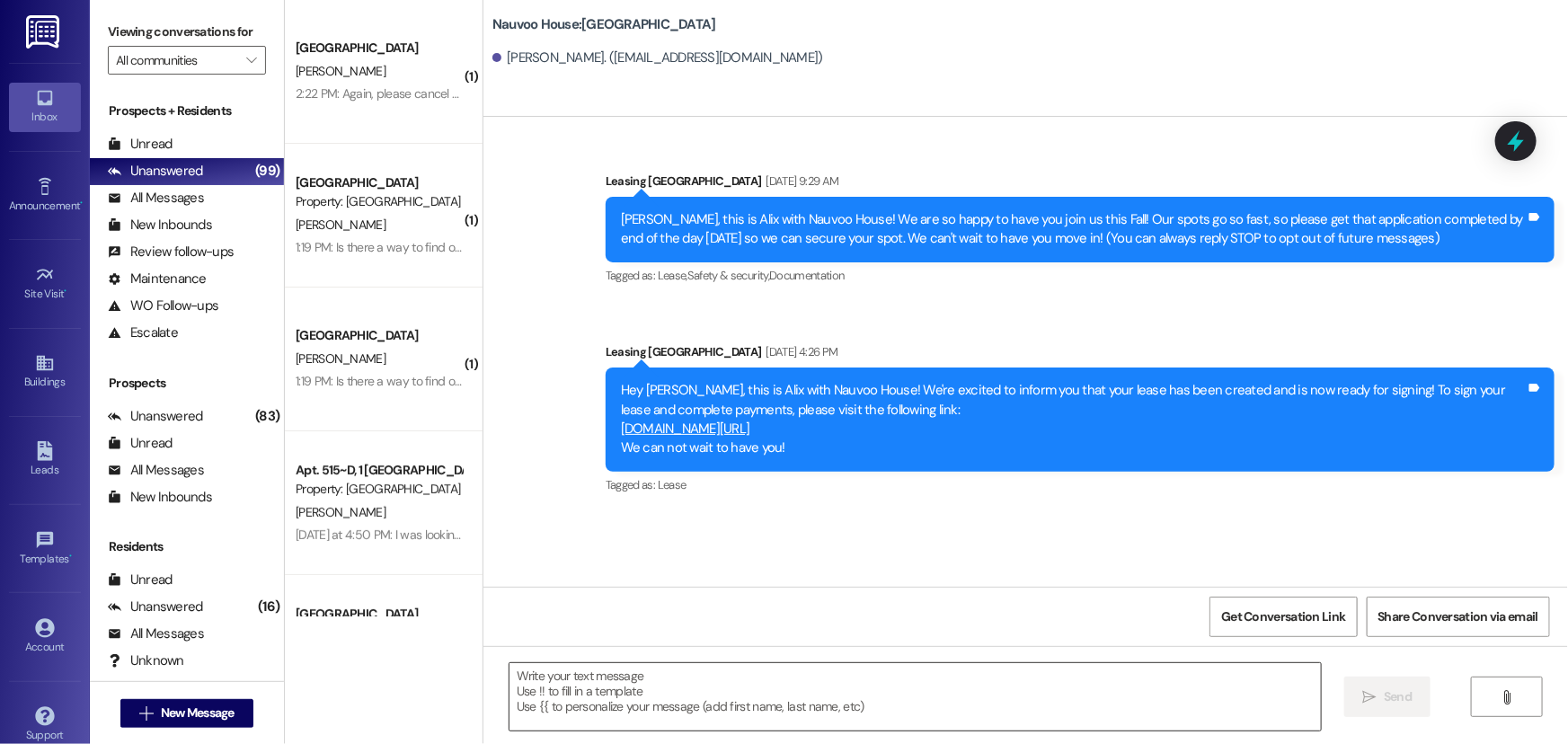
click at [735, 700] on textarea at bounding box center [915, 696] width 812 height 67
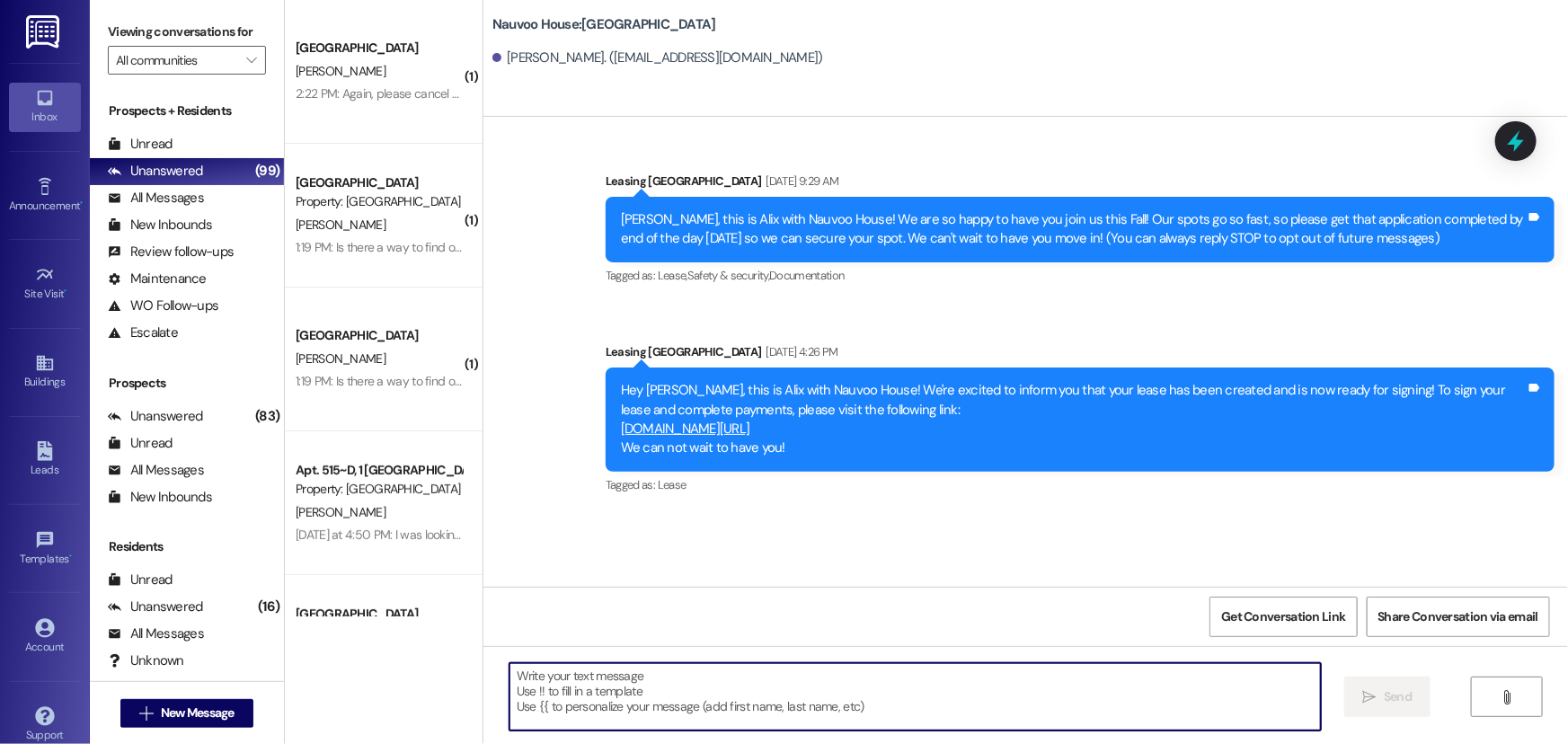
paste textarea "Your renewal for Winter is ready to be signed! Please log in at [DOMAIN_NAME] o…"
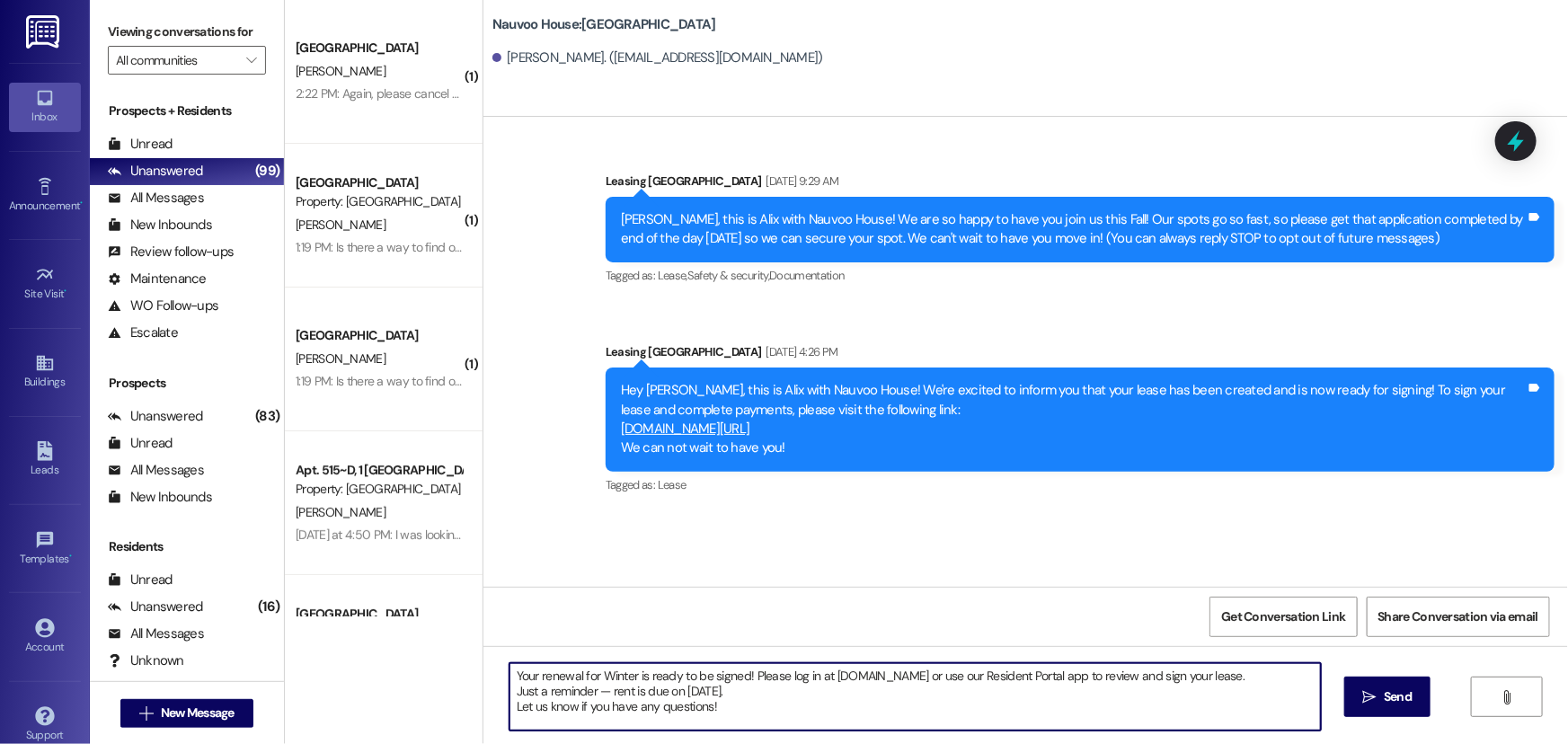
type textarea "Your renewal for Winter is ready to be signed! Please log in at [DOMAIN_NAME] o…"
click at [1406, 692] on span "Send" at bounding box center [1397, 696] width 28 height 18
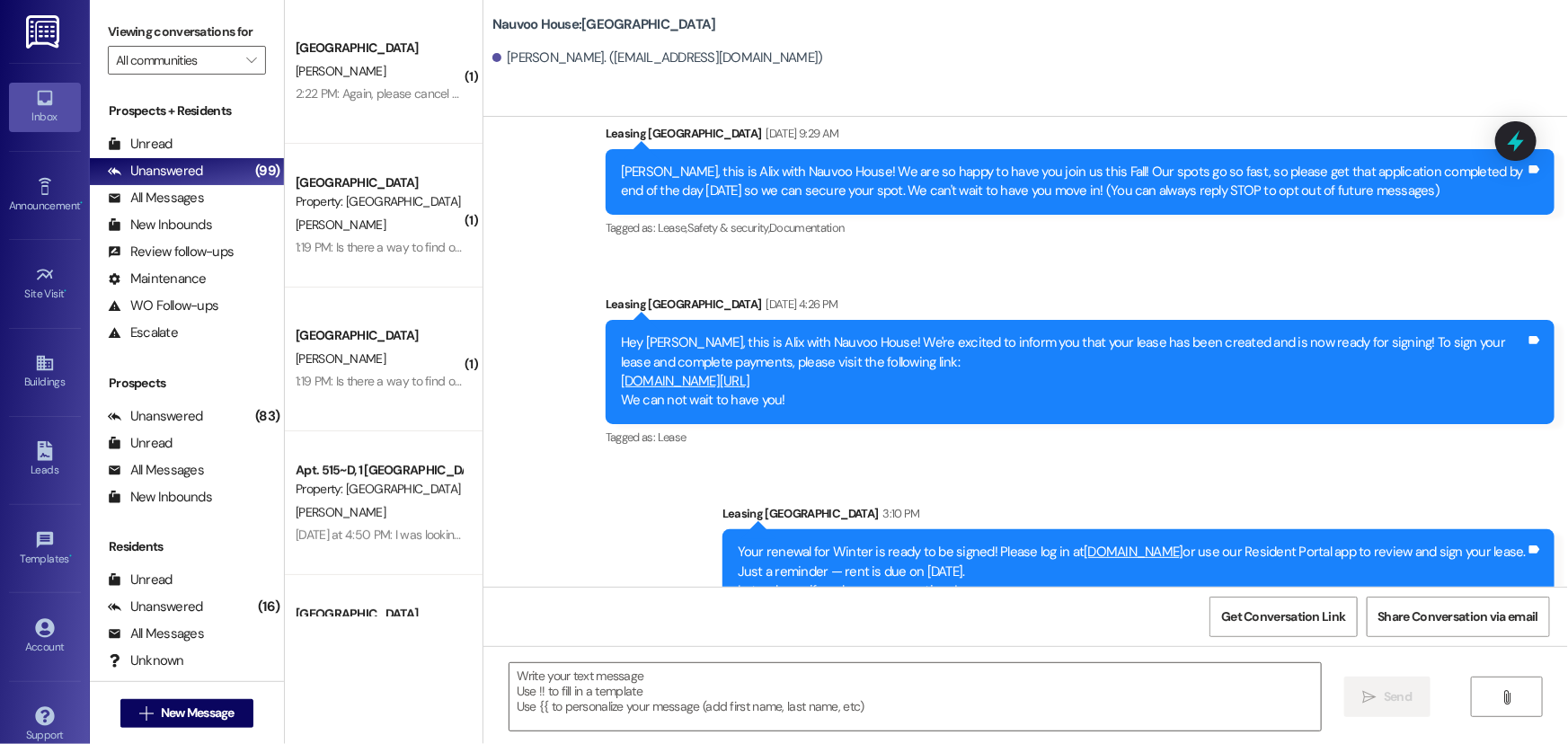
scroll to position [89, 0]
